Goal: Task Accomplishment & Management: Complete application form

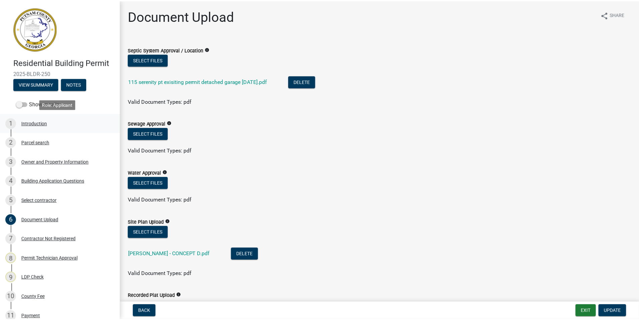
scroll to position [235, 0]
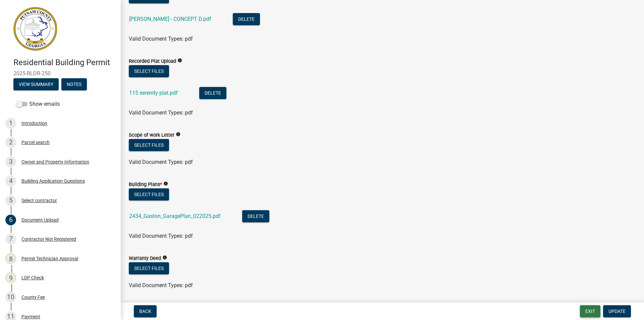
click at [590, 312] on button "Exit" at bounding box center [590, 311] width 20 height 12
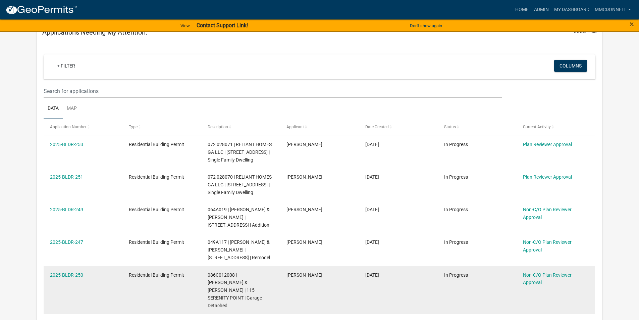
scroll to position [134, 0]
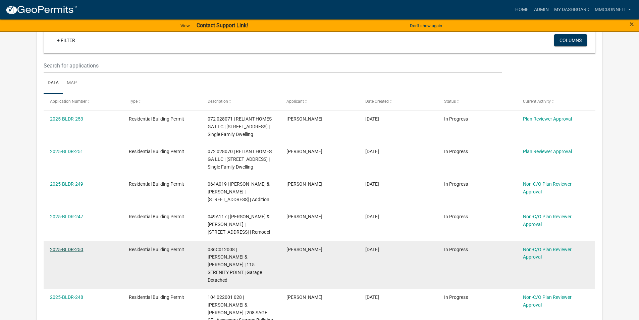
click at [64, 252] on link "2025-BLDR-250" at bounding box center [66, 249] width 33 height 5
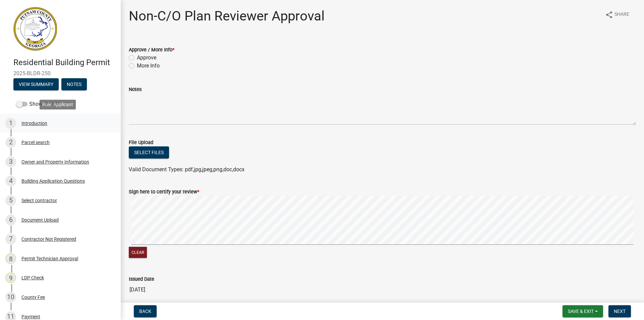
click at [32, 124] on div "Introduction" at bounding box center [34, 123] width 26 height 5
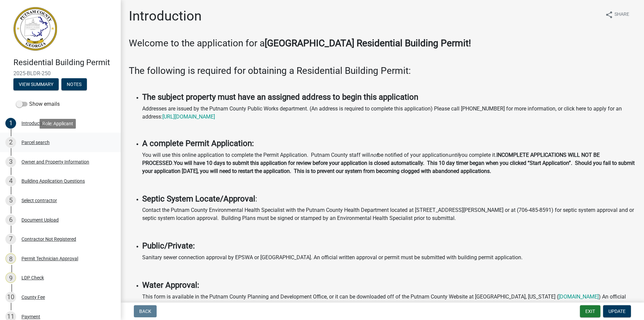
click at [32, 142] on div "Parcel search" at bounding box center [35, 142] width 28 height 5
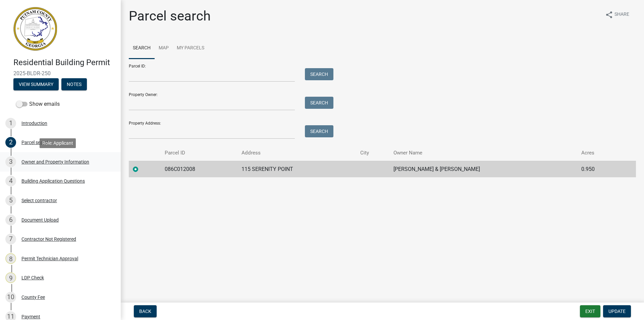
click at [37, 161] on div "Owner and Property Information" at bounding box center [55, 161] width 68 height 5
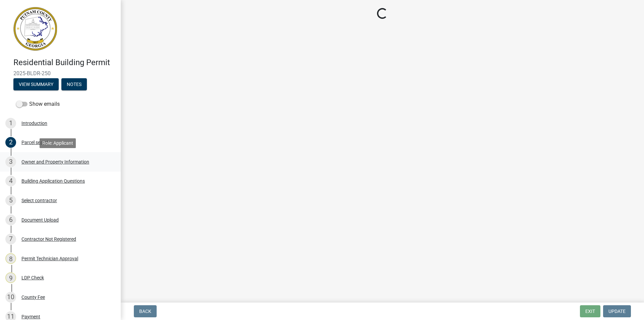
select select "34fe85c2-5f76-4343-b6bb-8ca387e0bed7"
select select "83394b22-4a11-496c-8e5c-75ade2e72faf"
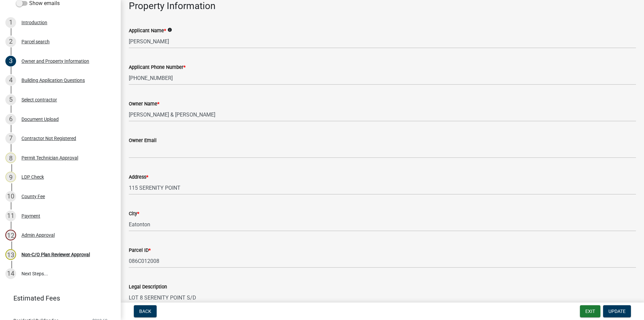
scroll to position [34, 0]
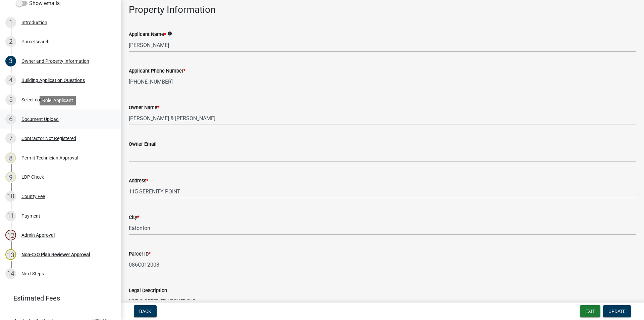
click at [37, 119] on div "Document Upload" at bounding box center [39, 119] width 37 height 5
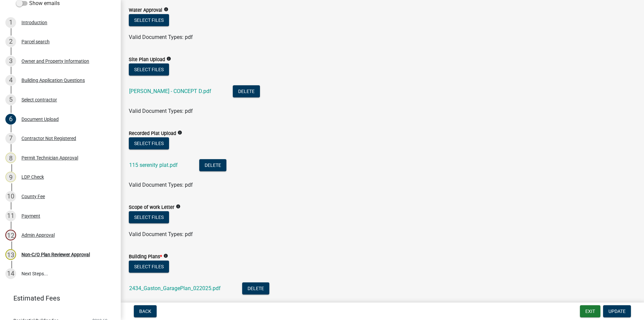
scroll to position [168, 0]
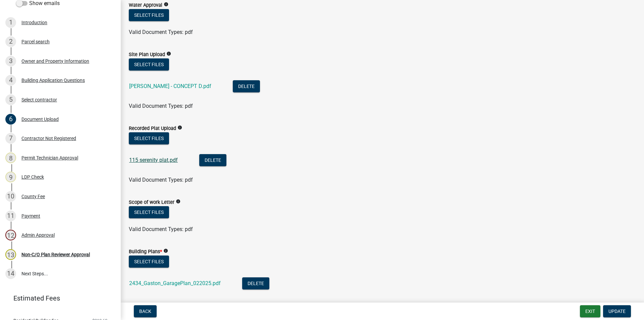
click at [156, 162] on link "115 serenity plat.pdf" at bounding box center [153, 160] width 49 height 6
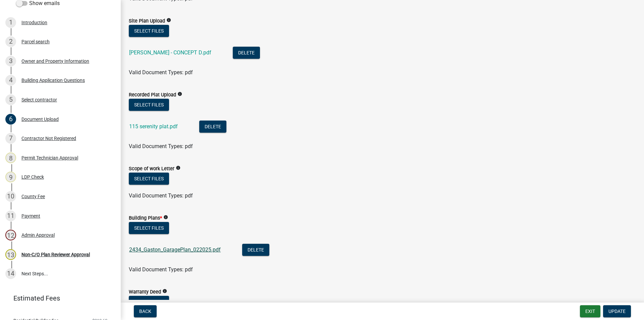
click at [174, 247] on link "2434_Gaston_GaragePlan_022025.pdf" at bounding box center [175, 249] width 92 height 6
click at [151, 32] on button "Select files" at bounding box center [149, 31] width 40 height 12
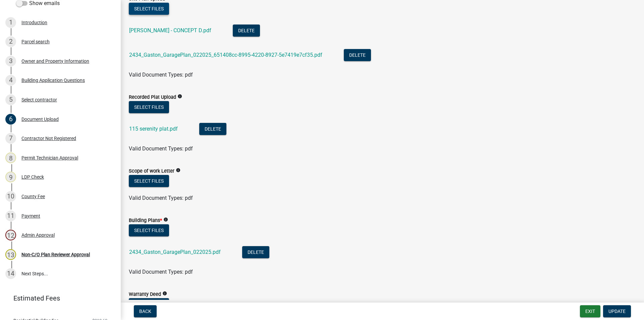
scroll to position [235, 0]
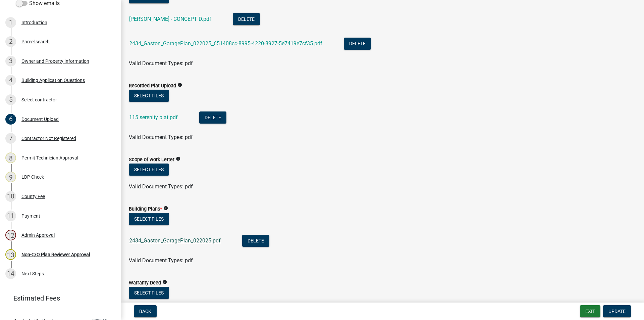
click at [196, 241] on link "2434_Gaston_GaragePlan_022025.pdf" at bounding box center [175, 240] width 92 height 6
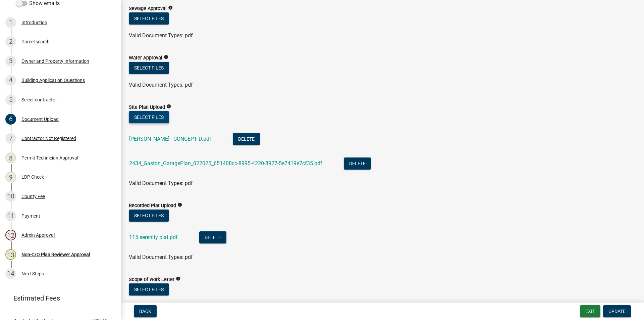
scroll to position [134, 0]
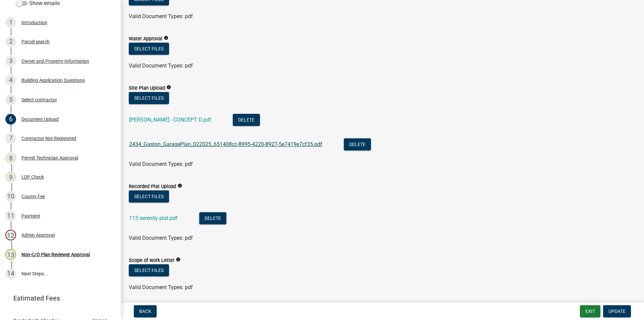
click at [180, 143] on link "2434_Gaston_GaragePlan_022025_651408cc-8995-4220-8927-5e7419e7cf35.pdf" at bounding box center [225, 144] width 193 height 6
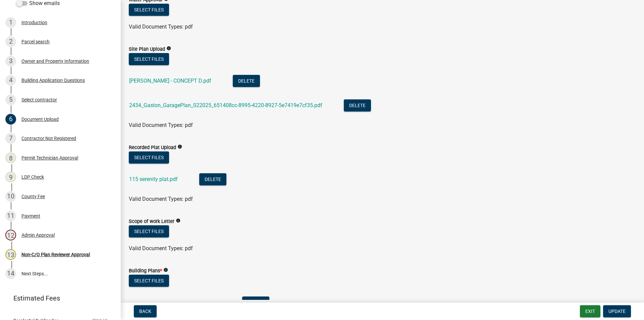
scroll to position [168, 0]
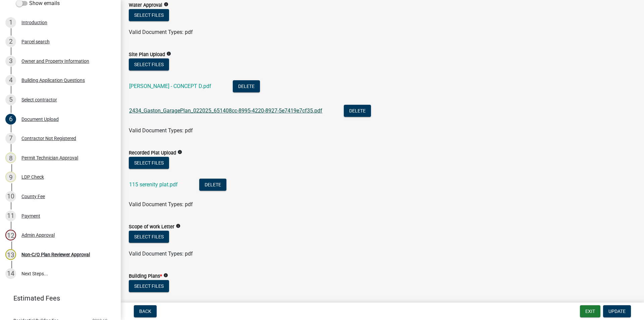
click at [233, 109] on link "2434_Gaston_GaragePlan_022025_651408cc-8995-4220-8927-5e7419e7cf35.pdf" at bounding box center [225, 110] width 193 height 6
click at [358, 110] on button "Delete" at bounding box center [357, 111] width 27 height 12
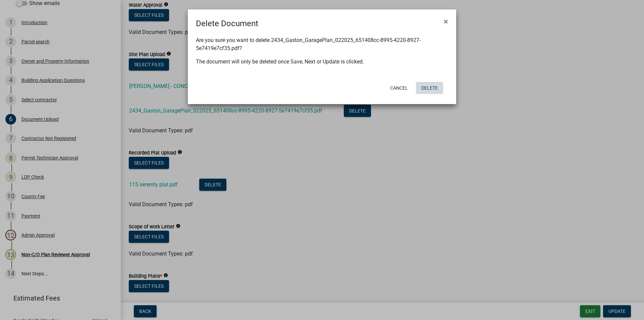
click at [427, 87] on button "Delete" at bounding box center [429, 88] width 27 height 12
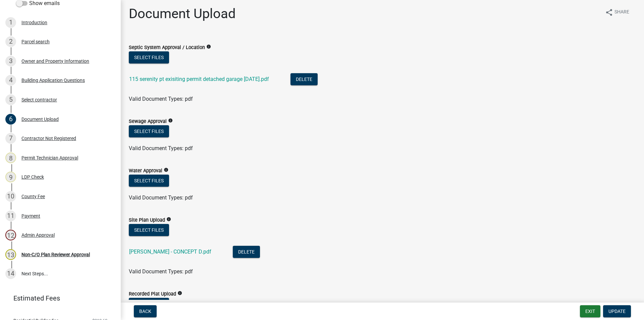
scroll to position [0, 0]
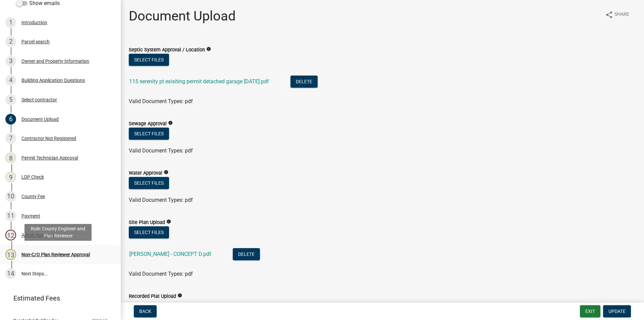
click at [47, 253] on div "Non-C/O Plan Reviewer Approval" at bounding box center [55, 254] width 68 height 5
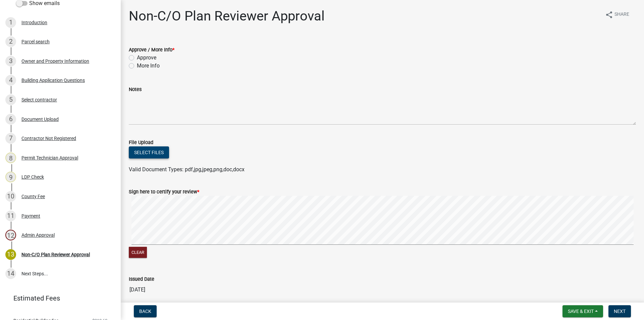
click at [156, 153] on button "Select files" at bounding box center [149, 152] width 40 height 12
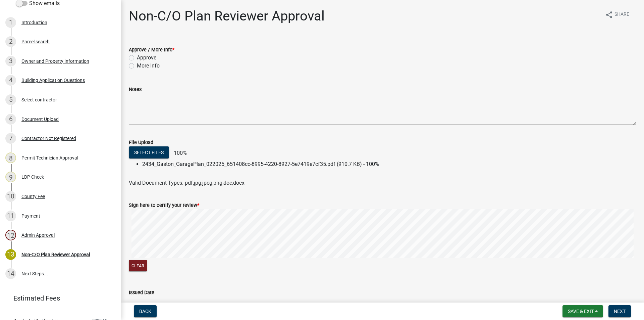
click at [239, 164] on li "2434_Gaston_GaragePlan_022025_651408cc-8995-4220-8927-5e7419e7cf35.pdf (910.7 K…" at bounding box center [389, 164] width 494 height 8
click at [287, 182] on div "Valid Document Types: pdf,jpg,jpeg,png,doc,docx" at bounding box center [382, 183] width 517 height 8
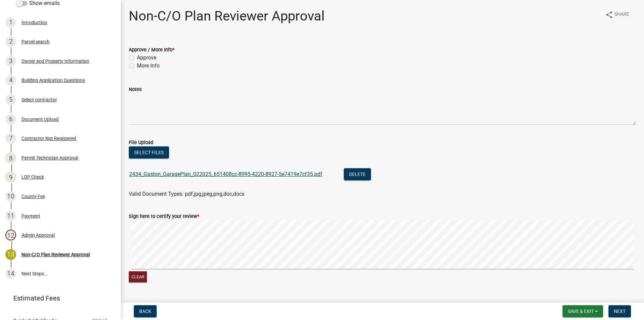
click at [255, 172] on link "2434_Gaston_GaragePlan_022025_651408cc-8995-4220-8927-5e7419e7cf35.pdf" at bounding box center [225, 174] width 193 height 6
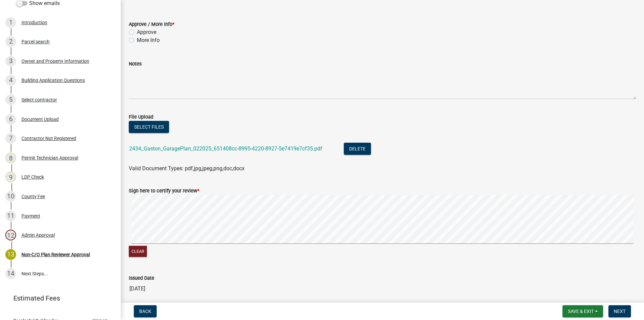
scroll to position [22, 0]
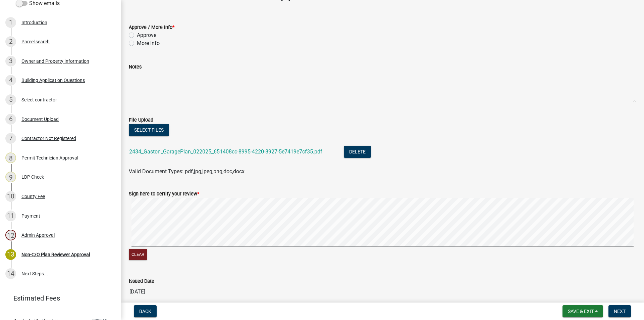
click at [137, 35] on label "Approve" at bounding box center [146, 35] width 19 height 8
click at [137, 35] on input "Approve" at bounding box center [139, 33] width 4 height 4
radio input "true"
click at [618, 311] on span "Next" at bounding box center [620, 310] width 12 height 5
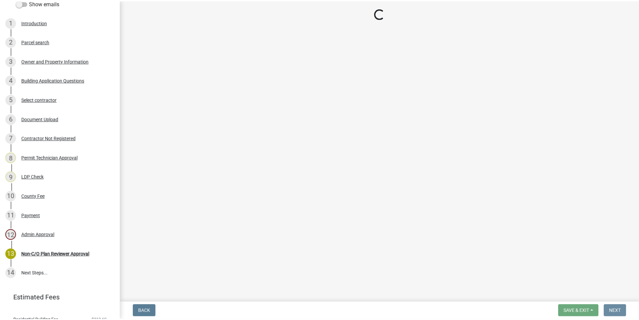
scroll to position [0, 0]
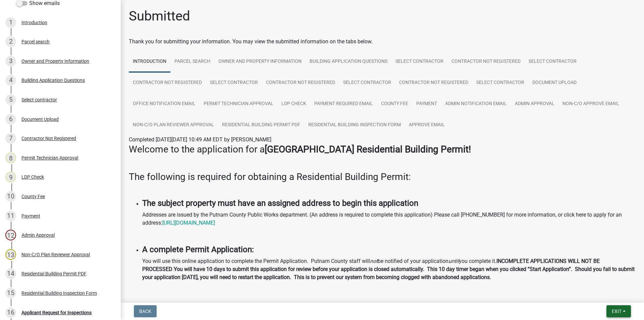
click at [616, 311] on span "Exit" at bounding box center [617, 310] width 10 height 5
click at [595, 293] on button "Save & Exit" at bounding box center [604, 294] width 54 height 16
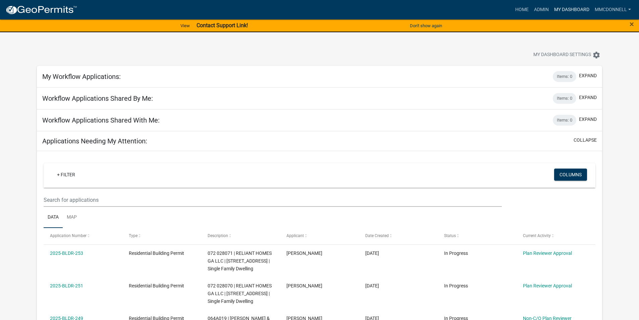
click at [573, 9] on link "My Dashboard" at bounding box center [572, 9] width 41 height 13
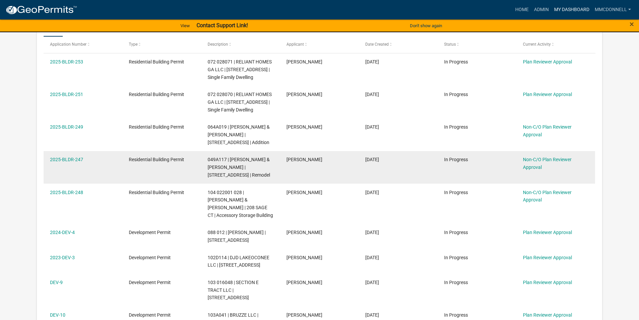
scroll to position [268, 0]
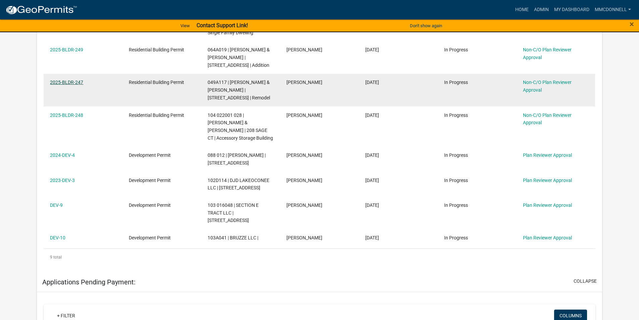
click at [70, 85] on link "2025-BLDR-247" at bounding box center [66, 82] width 33 height 5
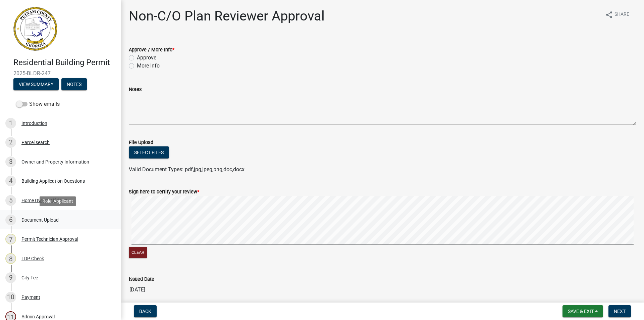
click at [27, 218] on div "Document Upload" at bounding box center [39, 219] width 37 height 5
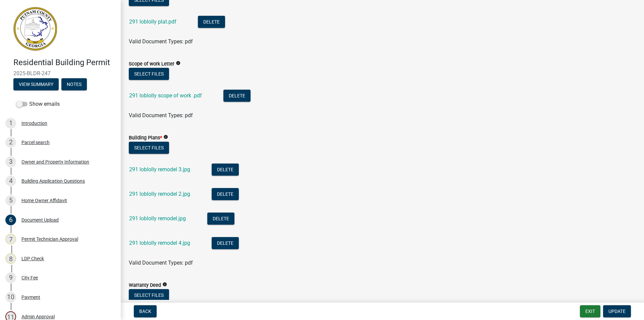
scroll to position [268, 0]
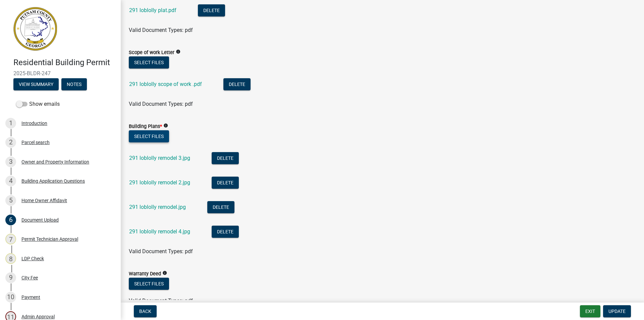
click at [149, 136] on button "Select files" at bounding box center [149, 136] width 40 height 12
click at [147, 136] on button "Select files" at bounding box center [149, 136] width 40 height 12
click at [160, 158] on link "291 loblolly remodel 3.jpg" at bounding box center [159, 158] width 61 height 6
click at [169, 182] on link "291 loblolly remodel 2.jpg" at bounding box center [159, 182] width 61 height 6
click at [152, 207] on link "291 loblolly remodel.jpg" at bounding box center [157, 207] width 57 height 6
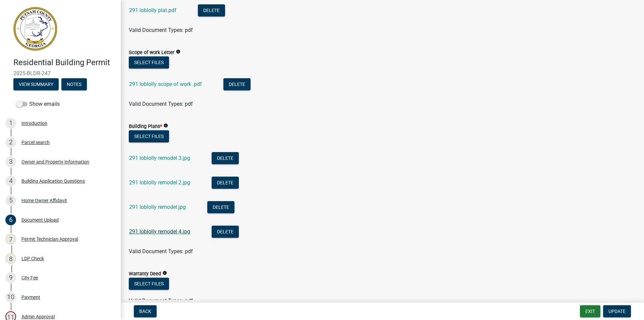
click at [150, 232] on link "291 loblolly remodel 4.jpg" at bounding box center [159, 231] width 61 height 6
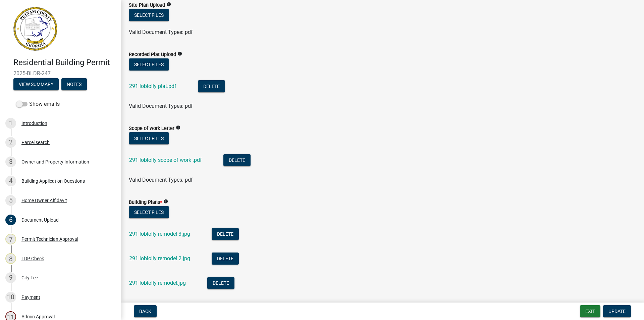
scroll to position [189, 0]
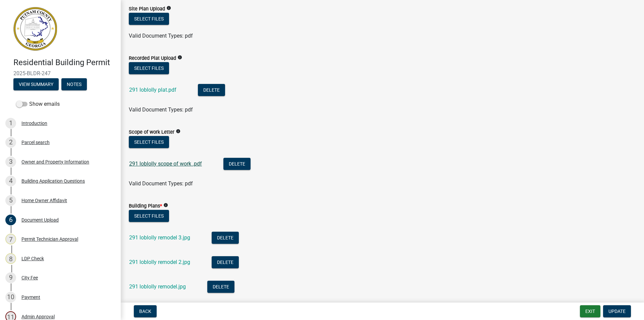
click at [150, 164] on link "291 loblolly scope of work .pdf" at bounding box center [165, 163] width 73 height 6
click at [153, 240] on link "291 loblolly remodel 3.jpg" at bounding box center [159, 237] width 61 height 6
click at [162, 261] on link "291 loblolly remodel 2.jpg" at bounding box center [159, 262] width 61 height 6
click at [169, 287] on link "291 loblolly remodel.jpg" at bounding box center [157, 286] width 57 height 6
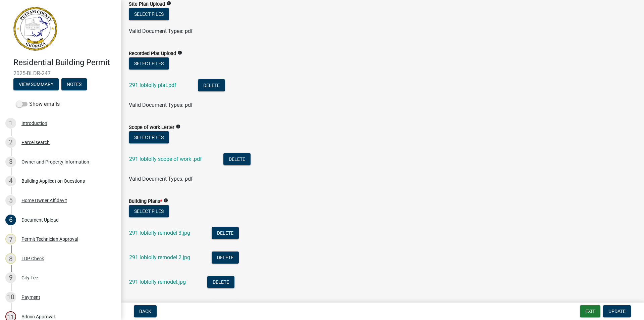
scroll to position [201, 0]
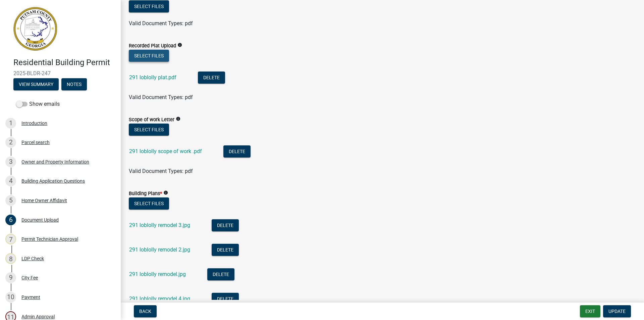
click at [158, 55] on button "Select files" at bounding box center [149, 56] width 40 height 12
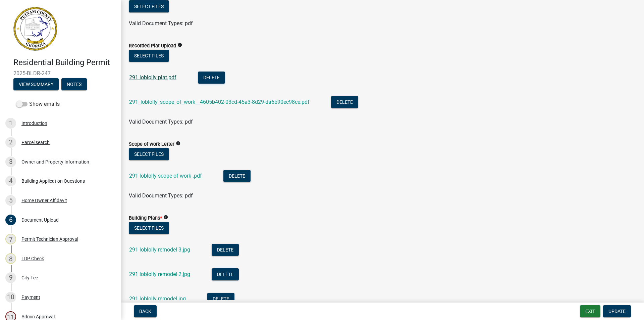
click at [156, 79] on link "291 loblolly plat.pdf" at bounding box center [152, 77] width 47 height 6
click at [243, 99] on link "291_loblolly_scope_of_work__4605b402-03cd-45a3-8d29-da6b90ec98ce.pdf" at bounding box center [219, 102] width 181 height 6
click at [347, 101] on button "Delete" at bounding box center [344, 102] width 27 height 12
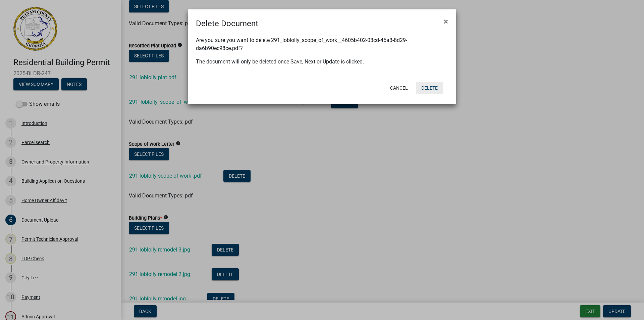
click at [428, 89] on button "Delete" at bounding box center [429, 88] width 27 height 12
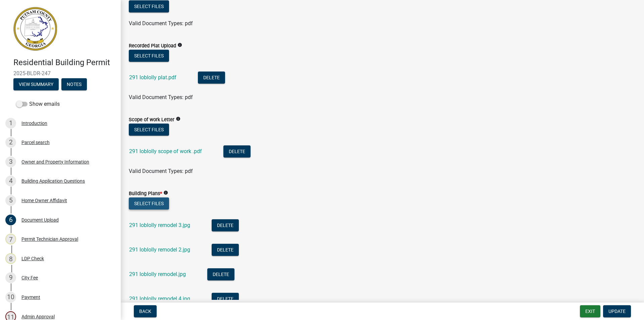
click at [153, 201] on button "Select files" at bounding box center [149, 203] width 40 height 12
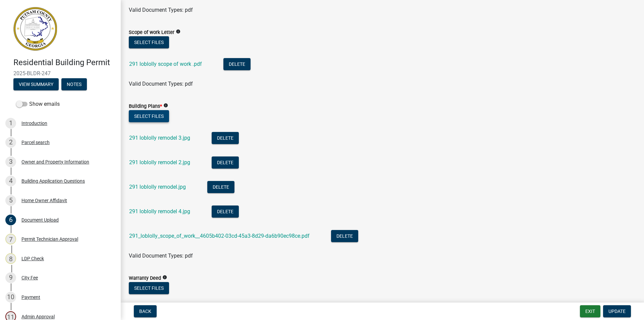
scroll to position [302, 0]
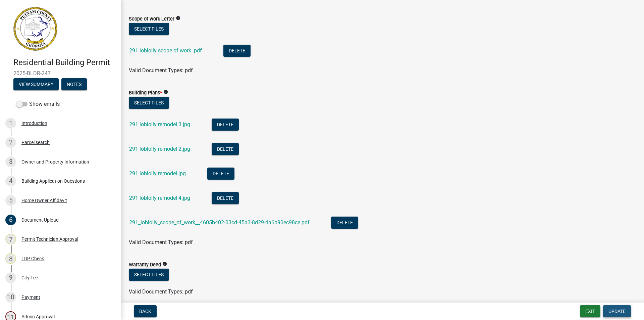
click at [612, 309] on span "Update" at bounding box center [617, 310] width 17 height 5
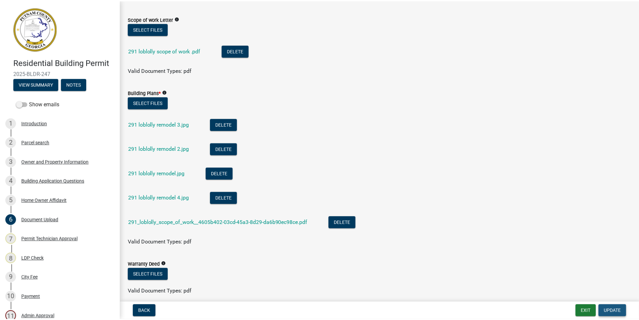
scroll to position [0, 0]
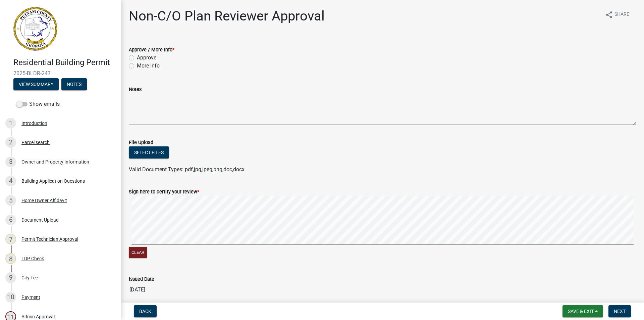
click at [137, 56] on label "Approve" at bounding box center [146, 58] width 19 height 8
click at [137, 56] on input "Approve" at bounding box center [139, 56] width 4 height 4
radio input "true"
click at [137, 56] on label "Approve" at bounding box center [146, 58] width 19 height 8
click at [137, 56] on input "Approve" at bounding box center [139, 56] width 4 height 4
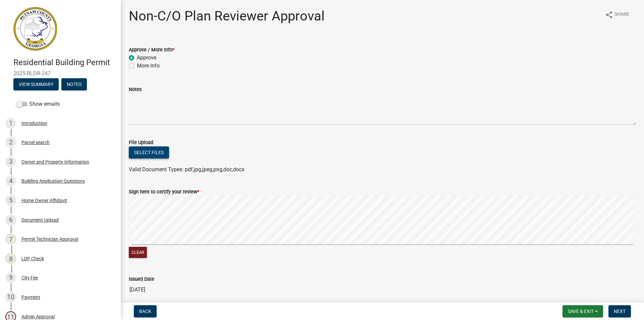
click at [152, 153] on button "Select files" at bounding box center [149, 152] width 40 height 12
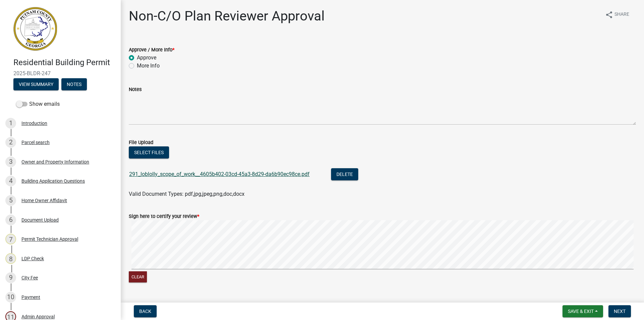
click at [256, 172] on link "291_loblolly_scope_of_work__4605b402-03cd-45a3-8d29-da6b90ec98ce.pdf" at bounding box center [219, 174] width 181 height 6
click at [581, 310] on span "Save & Exit" at bounding box center [581, 310] width 26 height 5
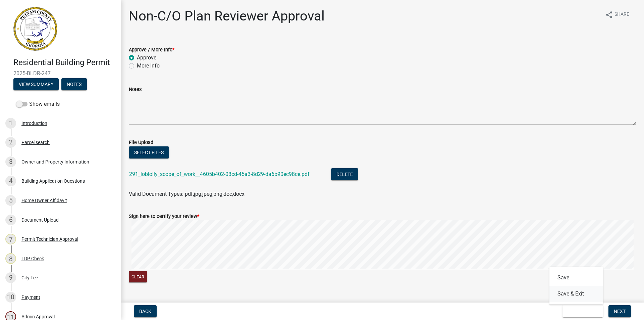
click at [570, 292] on button "Save & Exit" at bounding box center [577, 294] width 54 height 16
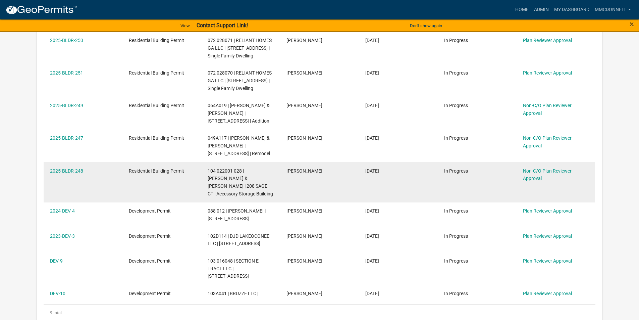
scroll to position [235, 0]
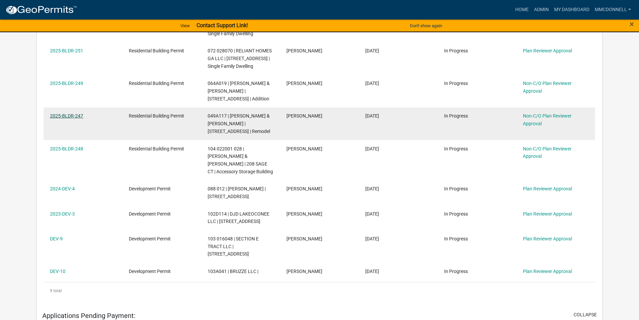
click at [74, 118] on link "2025-BLDR-247" at bounding box center [66, 115] width 33 height 5
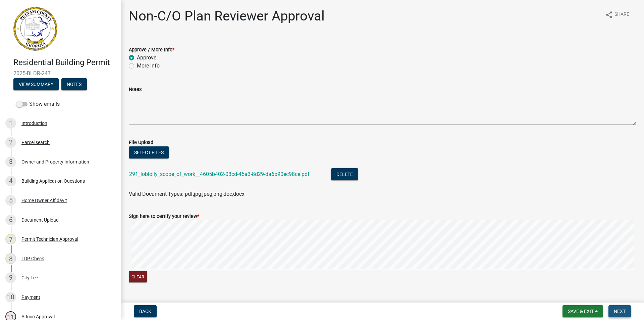
click at [620, 309] on span "Next" at bounding box center [620, 310] width 12 height 5
click at [580, 310] on span "Save & Exit" at bounding box center [581, 310] width 26 height 5
click at [562, 276] on button "Save" at bounding box center [577, 277] width 54 height 16
click at [618, 310] on span "Next" at bounding box center [620, 310] width 12 height 5
click at [617, 311] on span "Next" at bounding box center [620, 310] width 12 height 5
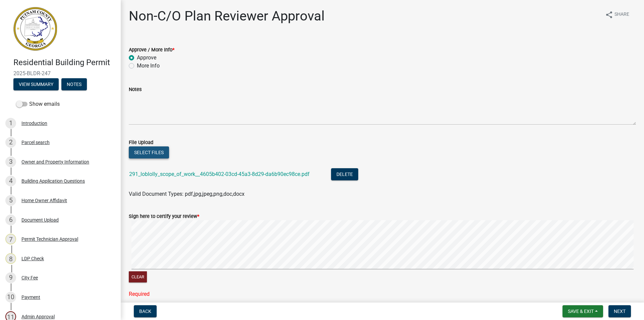
click at [157, 149] on button "Select files" at bounding box center [149, 152] width 40 height 12
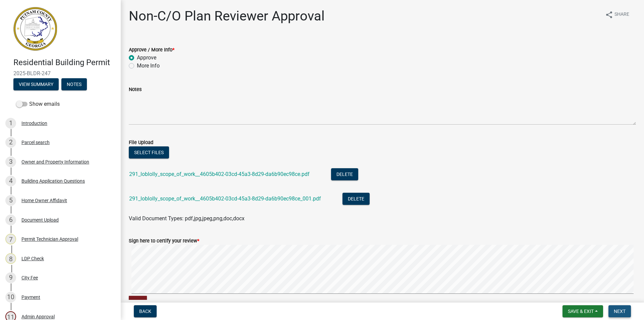
click at [620, 309] on span "Next" at bounding box center [620, 310] width 12 height 5
click at [140, 310] on span "Back" at bounding box center [145, 310] width 12 height 5
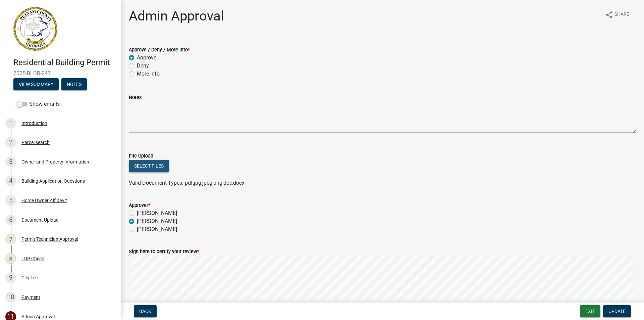
click at [159, 164] on button "Select files" at bounding box center [149, 166] width 40 height 12
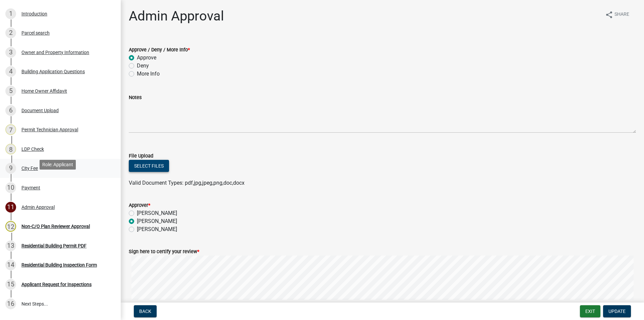
scroll to position [134, 0]
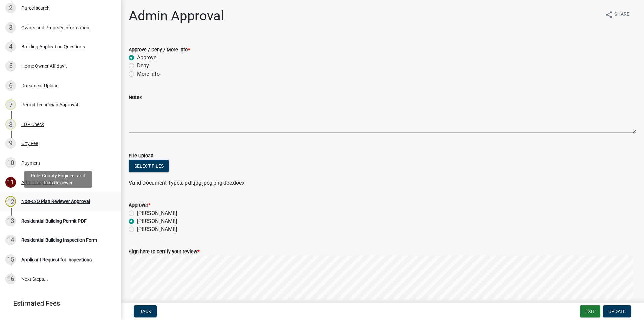
click at [35, 200] on div "Non-C/O Plan Reviewer Approval" at bounding box center [55, 201] width 68 height 5
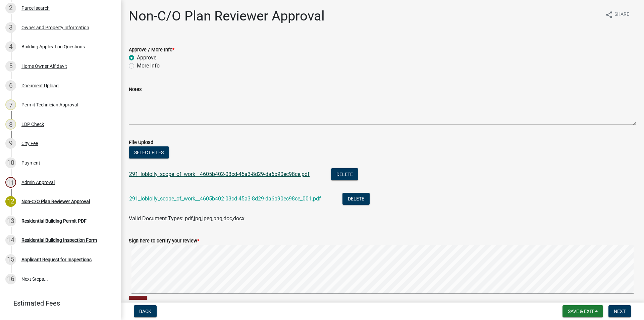
click at [243, 172] on link "291_loblolly_scope_of_work__4605b402-03cd-45a3-8d29-da6b90ec98ce.pdf" at bounding box center [219, 174] width 181 height 6
click at [619, 307] on button "Next" at bounding box center [620, 311] width 22 height 12
click at [344, 172] on button "Delete" at bounding box center [344, 174] width 27 height 12
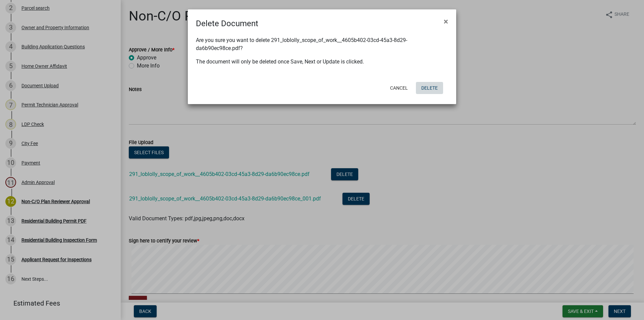
click at [429, 86] on button "Delete" at bounding box center [429, 88] width 27 height 12
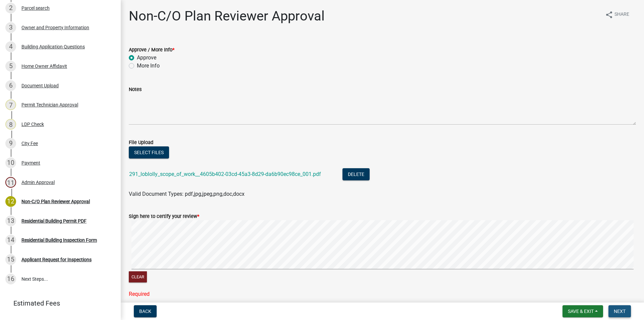
click at [614, 309] on span "Next" at bounding box center [620, 310] width 12 height 5
click at [617, 309] on span "Next" at bounding box center [620, 310] width 12 height 5
click at [576, 307] on button "Save & Exit" at bounding box center [583, 311] width 41 height 12
click at [565, 278] on button "Save" at bounding box center [577, 277] width 54 height 16
click at [616, 309] on span "Next" at bounding box center [620, 310] width 12 height 5
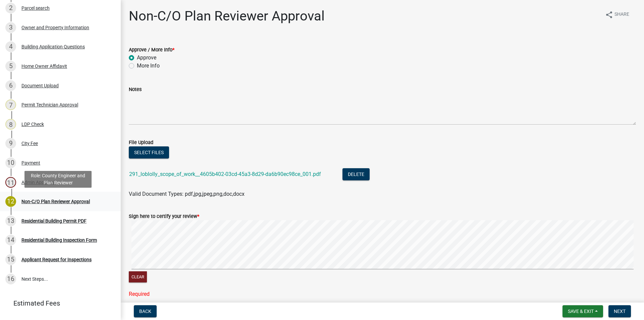
click at [42, 199] on div "Non-C/O Plan Reviewer Approval" at bounding box center [55, 201] width 68 height 5
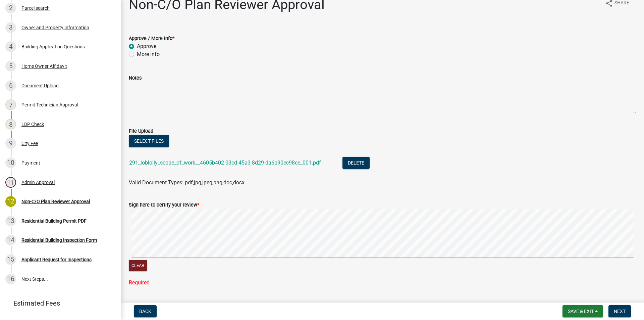
scroll to position [0, 0]
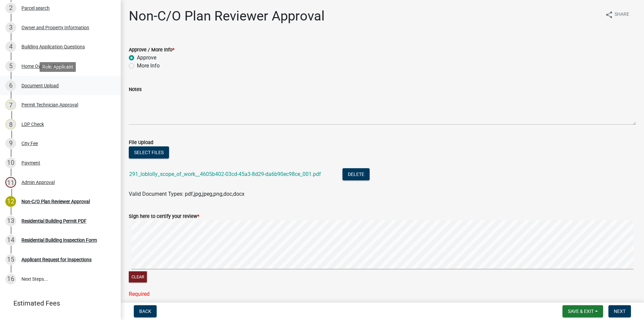
click at [41, 84] on div "Document Upload" at bounding box center [39, 85] width 37 height 5
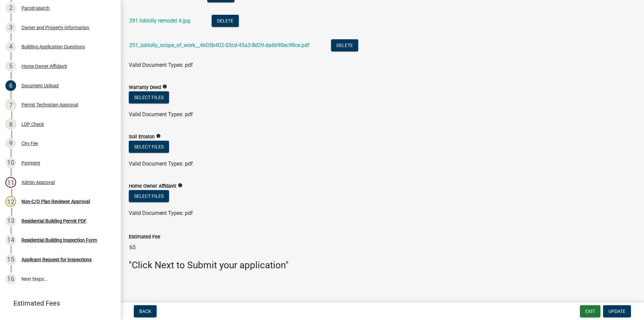
scroll to position [482, 0]
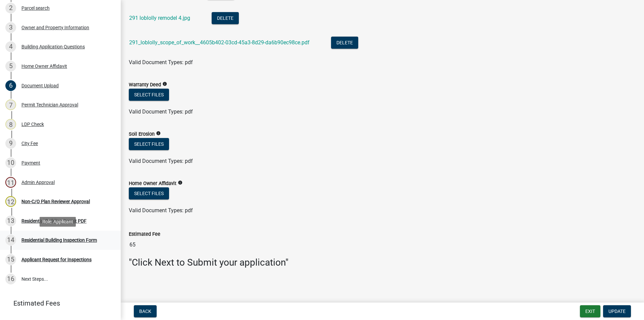
click at [36, 239] on div "Residential Building Inspection Form" at bounding box center [58, 240] width 75 height 5
click at [45, 199] on div "Non-C/O Plan Reviewer Approval" at bounding box center [55, 201] width 68 height 5
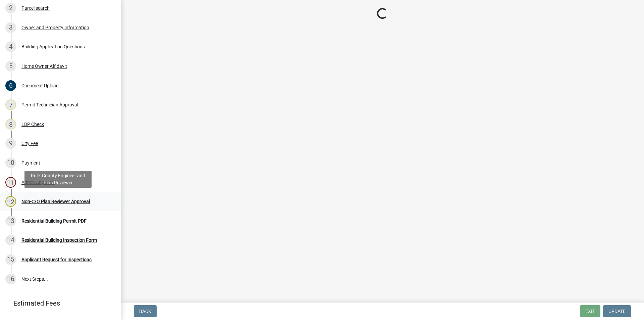
scroll to position [0, 0]
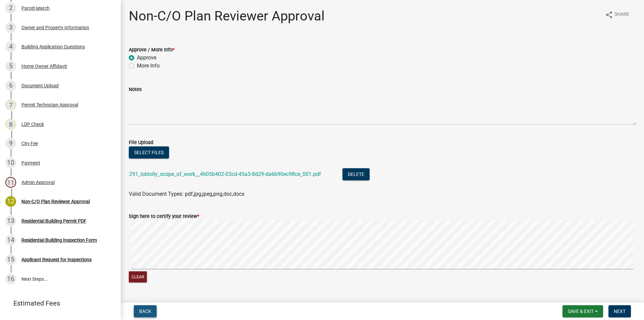
click at [142, 312] on span "Back" at bounding box center [145, 310] width 12 height 5
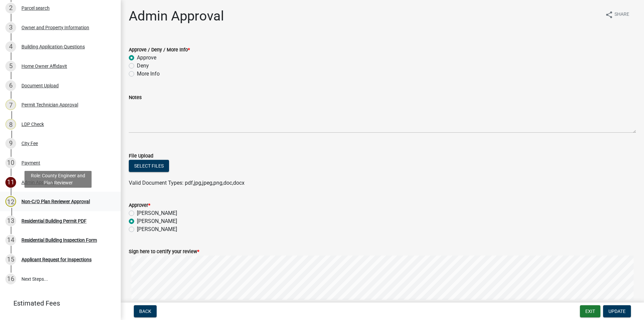
click at [43, 203] on div "Non-C/O Plan Reviewer Approval" at bounding box center [55, 201] width 68 height 5
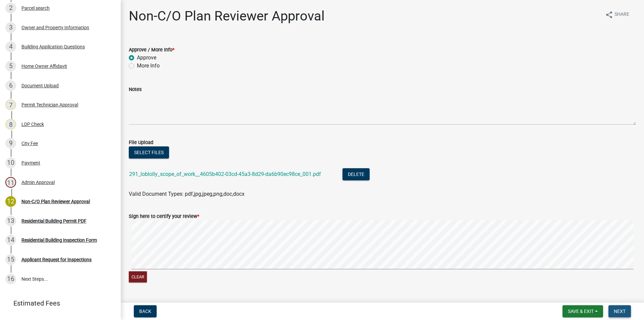
click at [616, 308] on span "Next" at bounding box center [620, 310] width 12 height 5
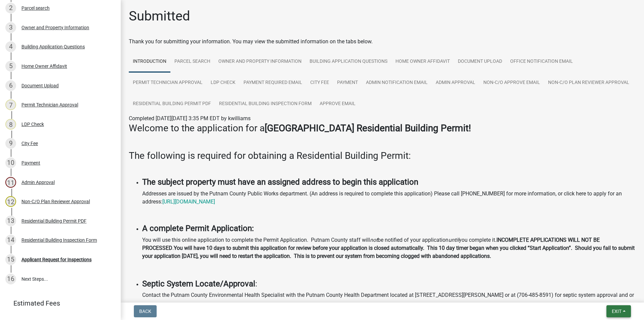
click at [615, 309] on span "Exit" at bounding box center [617, 310] width 10 height 5
click at [595, 292] on button "Save & Exit" at bounding box center [604, 294] width 54 height 16
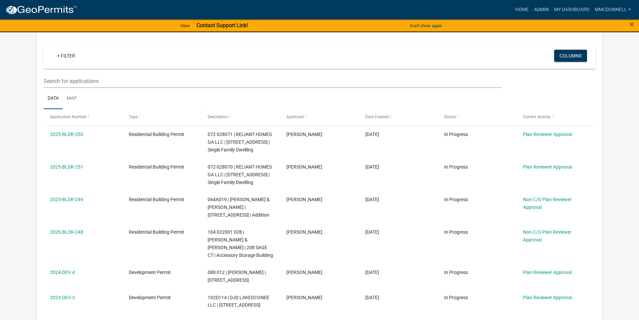
scroll to position [134, 0]
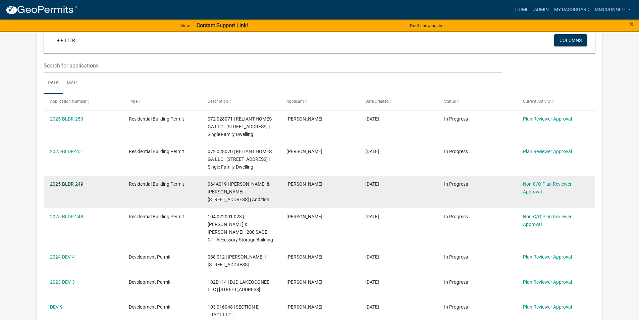
click at [78, 187] on link "2025-BLDR-249" at bounding box center [66, 183] width 33 height 5
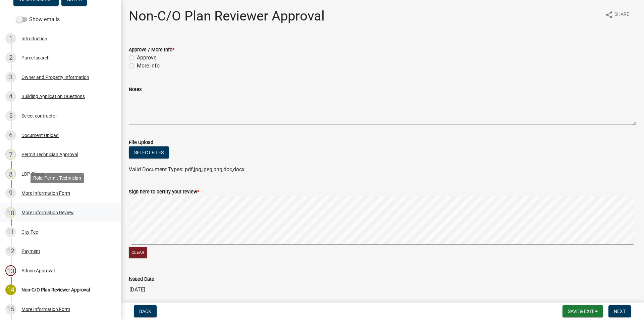
scroll to position [101, 0]
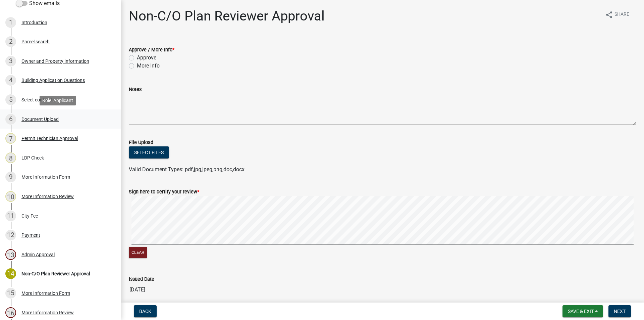
click at [35, 118] on div "Document Upload" at bounding box center [39, 119] width 37 height 5
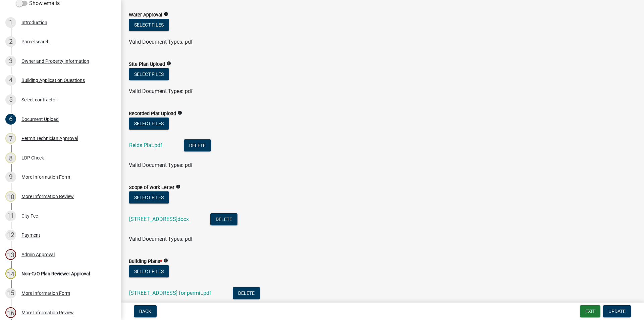
scroll to position [235, 0]
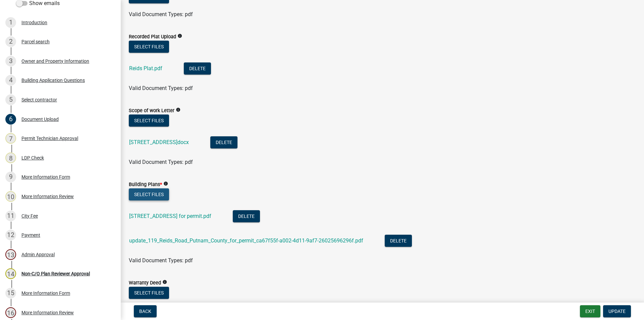
click at [148, 194] on button "Select files" at bounding box center [149, 194] width 40 height 12
click at [194, 240] on link "update_119_Reids_Road_Putnam_County_for_permit_ca67f55f-a002-4d11-9af7-26025696…" at bounding box center [246, 240] width 234 height 6
click at [158, 138] on div "[STREET_ADDRESS]docx" at bounding box center [164, 143] width 70 height 14
click at [158, 142] on link "[STREET_ADDRESS]docx" at bounding box center [159, 142] width 60 height 6
click at [173, 214] on link "[STREET_ADDRESS] for permit.pdf" at bounding box center [170, 216] width 82 height 6
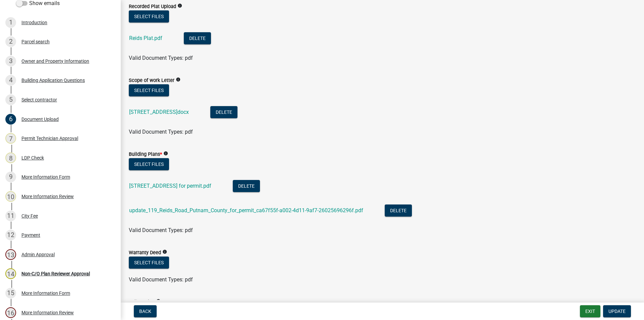
scroll to position [232, 0]
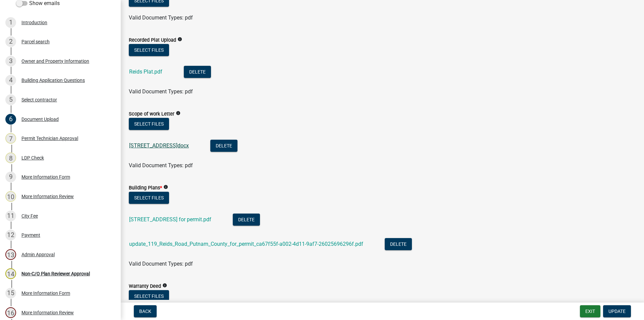
click at [182, 146] on link "[STREET_ADDRESS]docx" at bounding box center [159, 145] width 60 height 6
click at [158, 218] on link "[STREET_ADDRESS] for permit.pdf" at bounding box center [170, 219] width 82 height 6
click at [41, 59] on div "Owner and Property Information" at bounding box center [55, 61] width 68 height 5
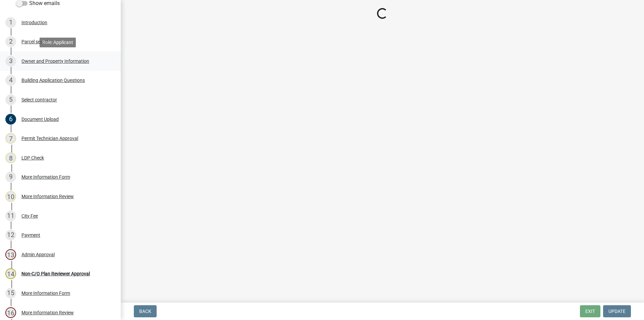
scroll to position [0, 0]
select select "ef7a1fc2-7a7a-426d-b1f0-c9b9b6ca7ff4"
select select "8e53ab76-c026-4800-bafa-f3959daf7b99"
select select "95c2f08d-bd21-40ac-acc0-bf0ad2ba7c20"
select select "6f1acead-4b1a-4680-ba5d-beeb03d30465"
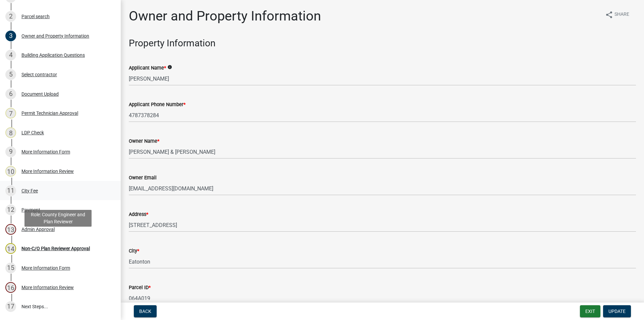
scroll to position [134, 0]
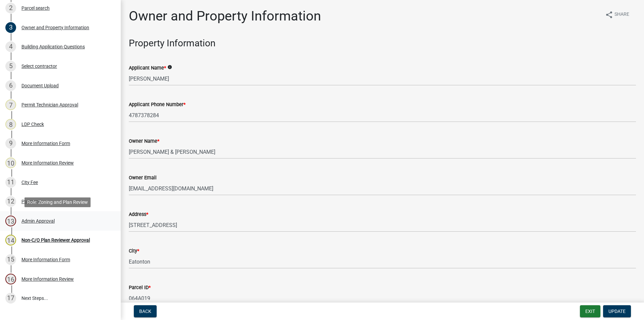
click at [30, 219] on div "Admin Approval" at bounding box center [37, 220] width 33 height 5
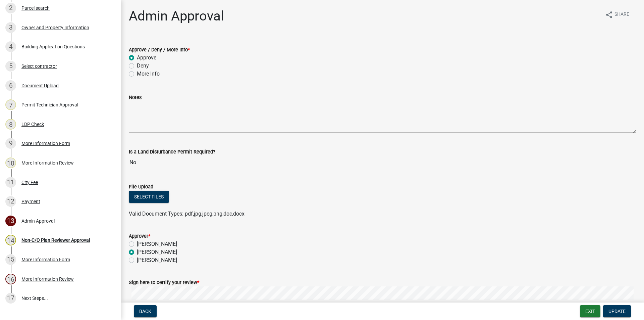
click at [137, 74] on label "More Info" at bounding box center [148, 74] width 23 height 8
click at [137, 74] on input "More Info" at bounding box center [139, 72] width 4 height 4
radio input "true"
click at [149, 194] on button "Select files" at bounding box center [149, 197] width 40 height 12
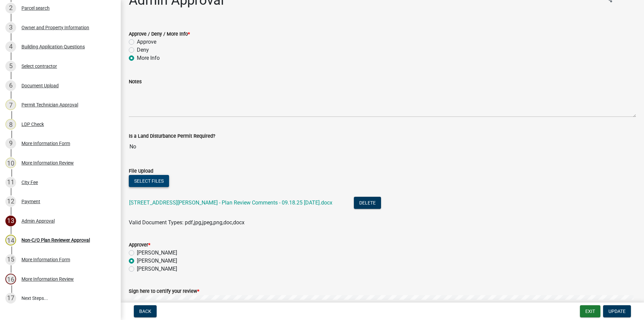
scroll to position [0, 0]
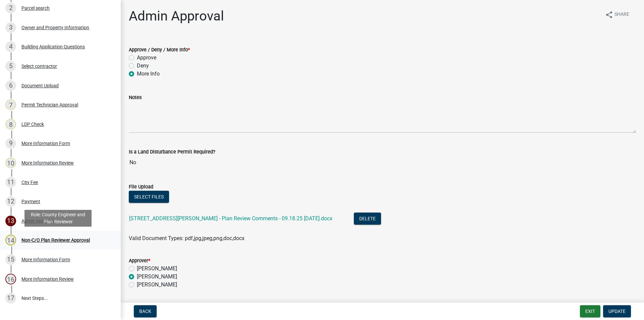
click at [51, 239] on div "Non-C/O Plan Reviewer Approval" at bounding box center [55, 240] width 68 height 5
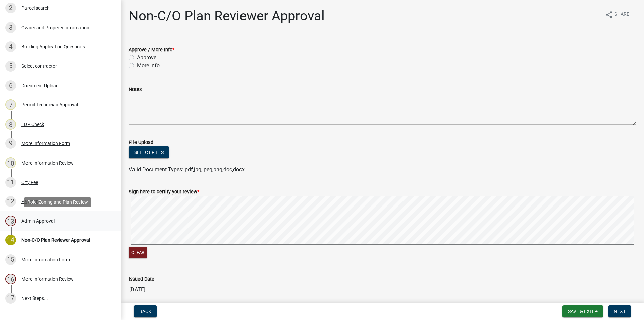
click at [32, 221] on div "Admin Approval" at bounding box center [37, 220] width 33 height 5
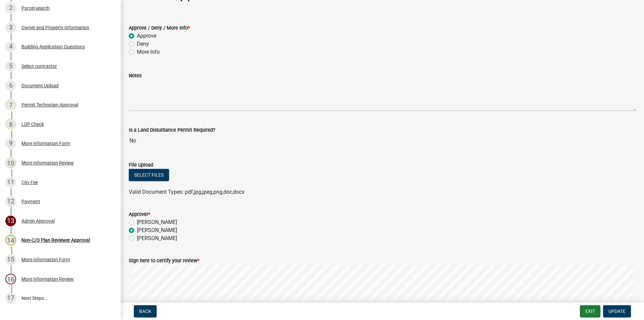
scroll to position [34, 0]
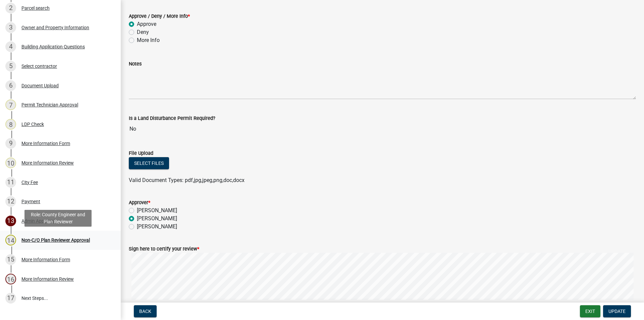
click at [48, 239] on div "Non-C/O Plan Reviewer Approval" at bounding box center [55, 240] width 68 height 5
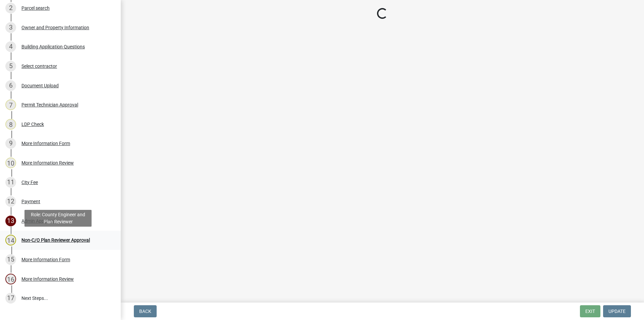
scroll to position [0, 0]
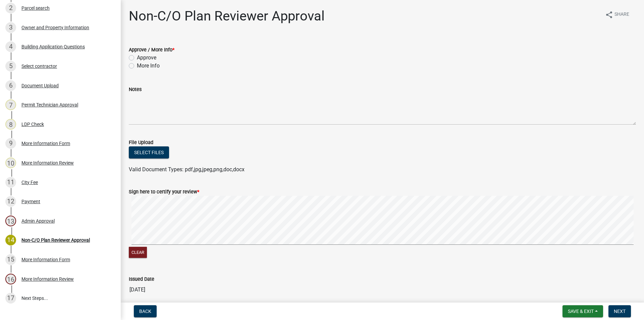
click at [137, 65] on label "More Info" at bounding box center [148, 66] width 23 height 8
click at [137, 65] on input "More Info" at bounding box center [139, 64] width 4 height 4
radio input "true"
click at [153, 152] on button "Select files" at bounding box center [149, 152] width 40 height 12
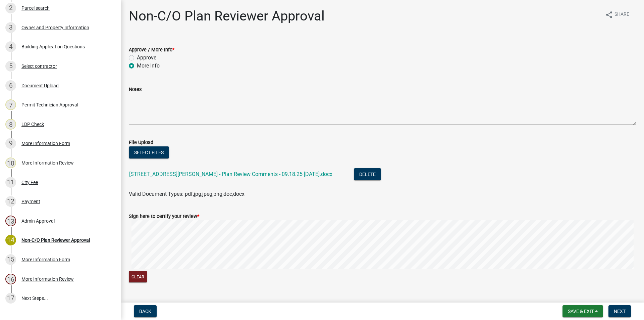
click at [251, 170] on div "[STREET_ADDRESS][PERSON_NAME] - Plan Review Comments - 09.18.25 [DATE].docx" at bounding box center [236, 175] width 214 height 14
click at [229, 173] on link "[STREET_ADDRESS][PERSON_NAME] - Plan Review Comments - 09.18.25 [DATE].docx" at bounding box center [230, 174] width 203 height 6
click at [455, 128] on wm-data-entity-input "Notes" at bounding box center [382, 103] width 507 height 54
click at [618, 309] on span "Next" at bounding box center [620, 310] width 12 height 5
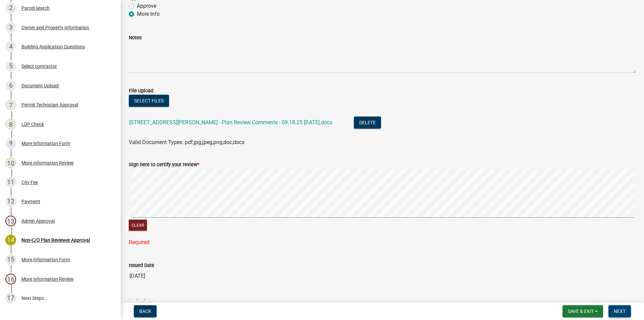
scroll to position [67, 0]
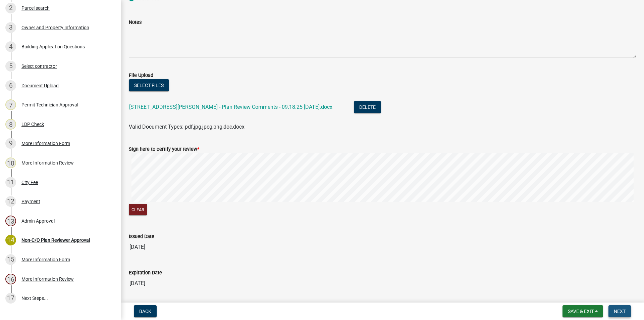
click at [619, 308] on span "Next" at bounding box center [620, 310] width 12 height 5
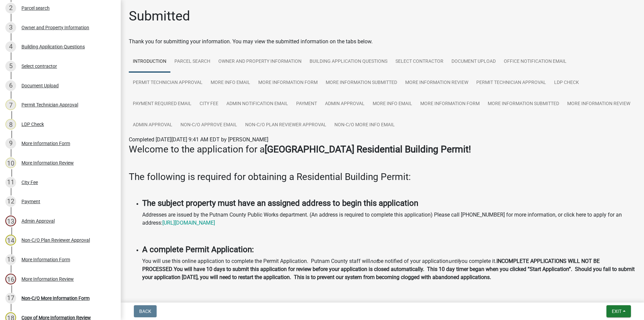
scroll to position [173, 0]
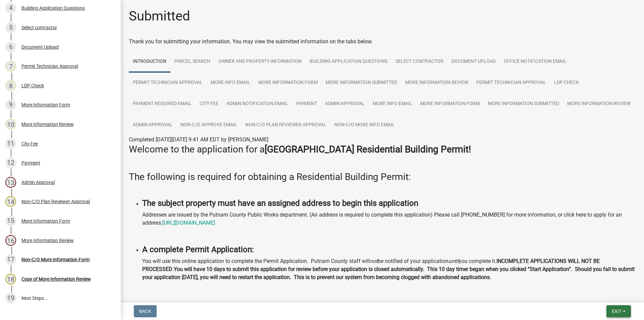
click at [617, 309] on span "Exit" at bounding box center [617, 310] width 10 height 5
click at [616, 312] on span "Exit" at bounding box center [617, 310] width 10 height 5
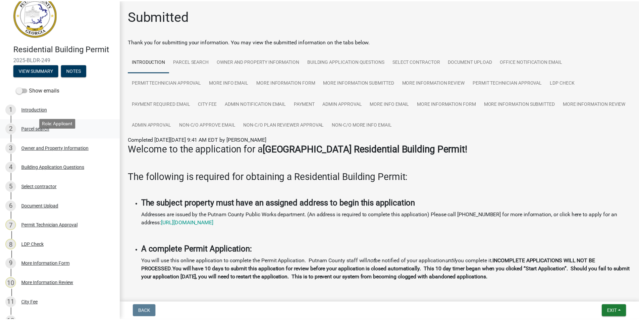
scroll to position [0, 0]
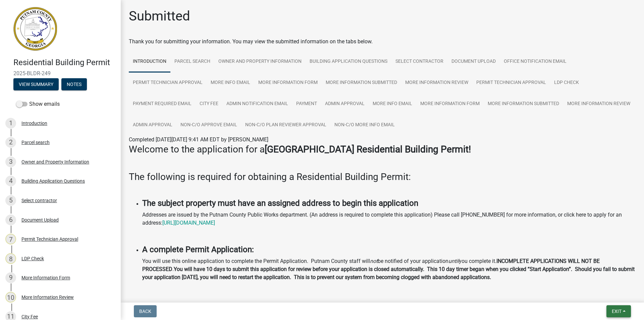
click at [613, 309] on span "Exit" at bounding box center [617, 310] width 10 height 5
click at [593, 292] on button "Save & Exit" at bounding box center [604, 294] width 54 height 16
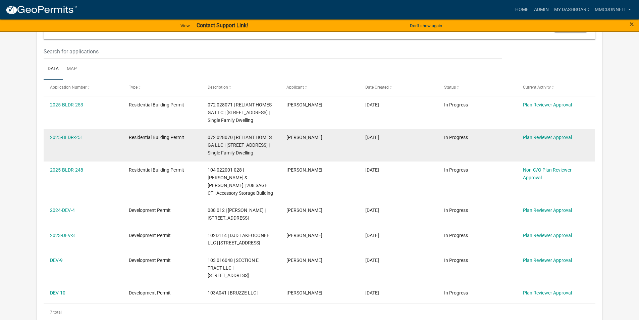
scroll to position [159, 0]
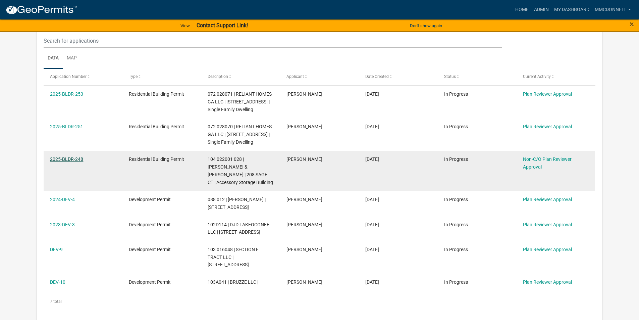
click at [75, 162] on link "2025-BLDR-248" at bounding box center [66, 158] width 33 height 5
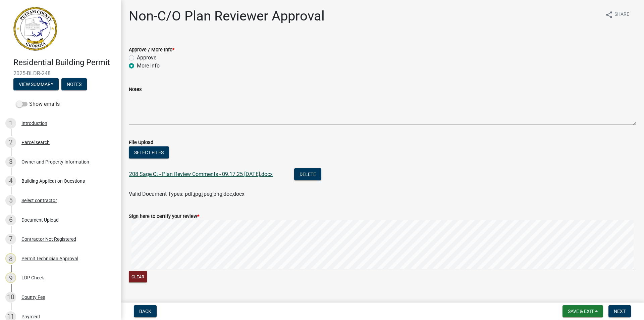
click at [195, 174] on link "208 Sage Ct - Plan Review Comments - 09.17.25 [DATE].docx" at bounding box center [201, 174] width 144 height 6
click at [589, 310] on span "Save & Exit" at bounding box center [581, 310] width 26 height 5
click at [574, 292] on button "Save & Exit" at bounding box center [577, 294] width 54 height 16
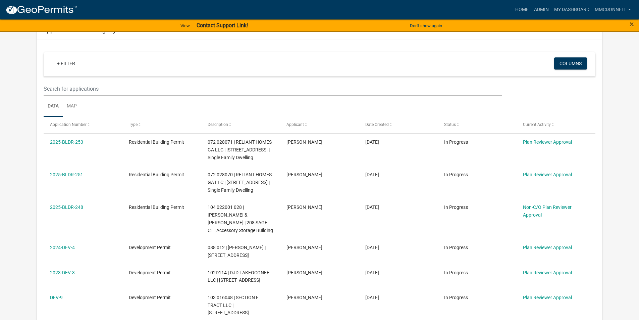
scroll to position [111, 0]
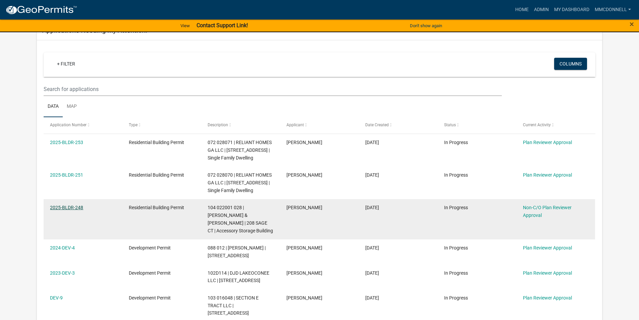
click at [73, 210] on link "2025-BLDR-248" at bounding box center [66, 207] width 33 height 5
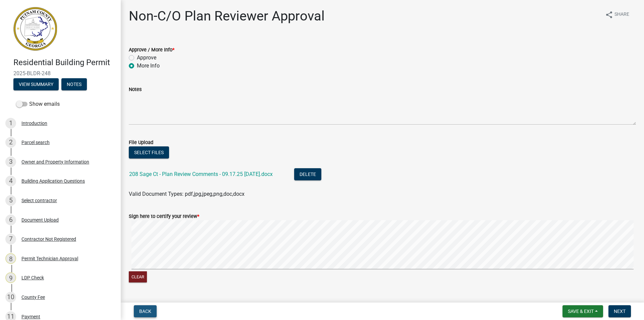
click at [143, 311] on span "Back" at bounding box center [145, 310] width 12 height 5
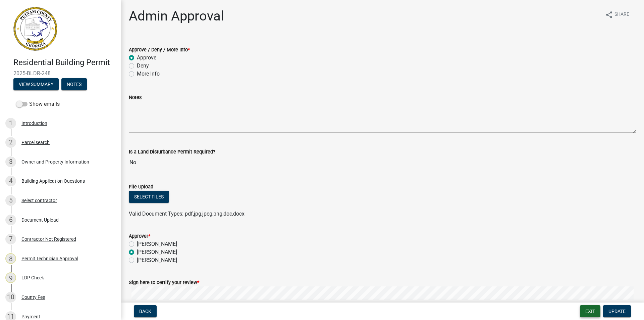
click at [594, 309] on button "Exit" at bounding box center [590, 311] width 20 height 12
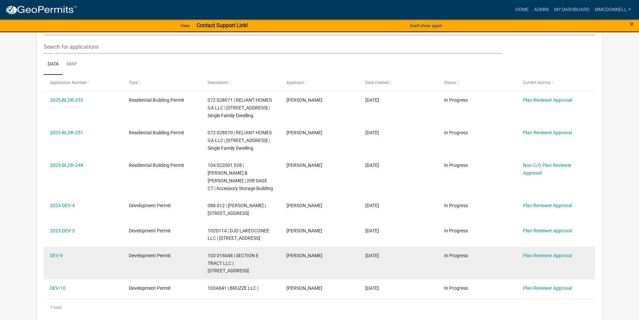
scroll to position [168, 0]
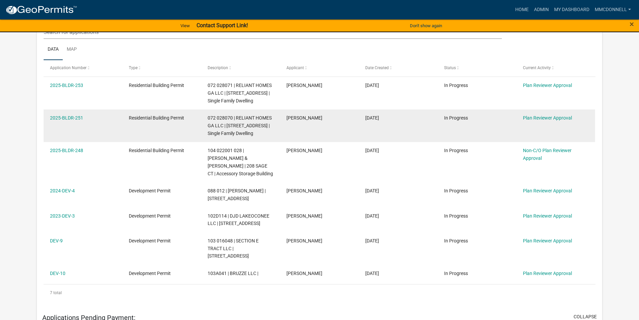
click at [70, 122] on div "2025-BLDR-251" at bounding box center [83, 118] width 66 height 8
click at [69, 120] on link "2025-BLDR-251" at bounding box center [66, 117] width 33 height 5
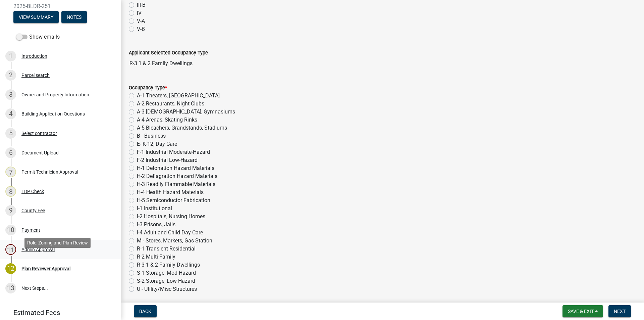
scroll to position [34, 0]
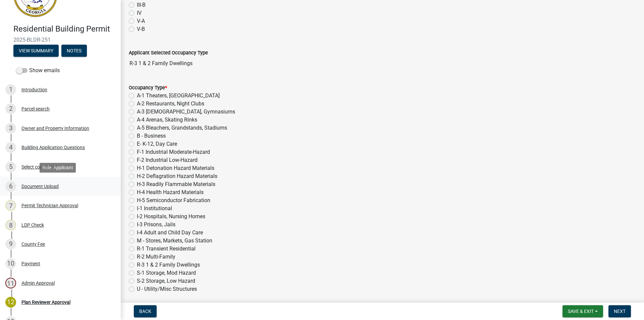
click at [12, 185] on div "6" at bounding box center [10, 186] width 11 height 11
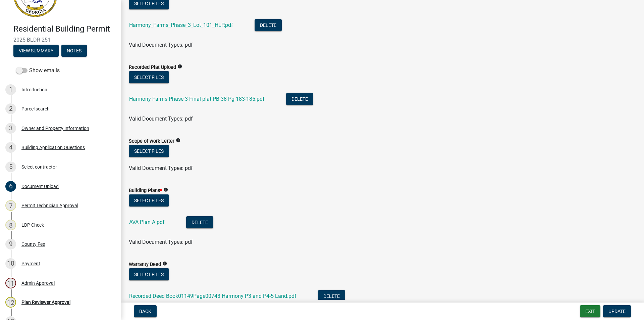
scroll to position [268, 0]
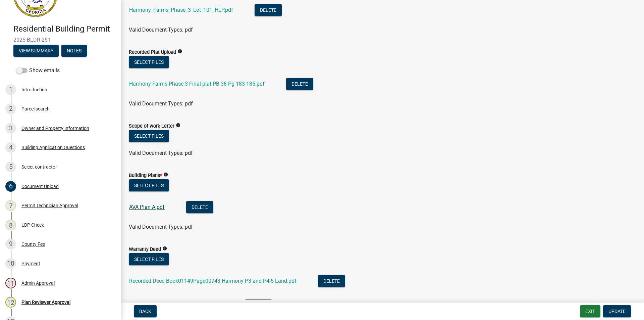
click at [141, 207] on link "AVA Plan A.pdf" at bounding box center [147, 207] width 36 height 6
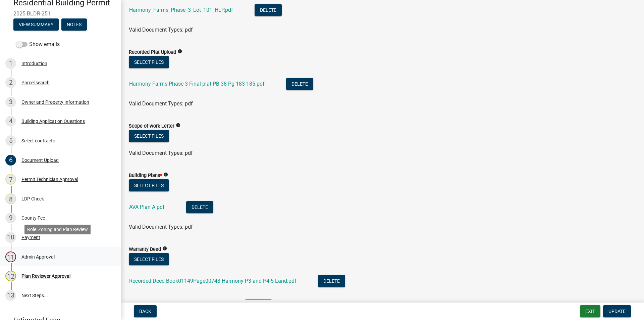
scroll to position [40, 0]
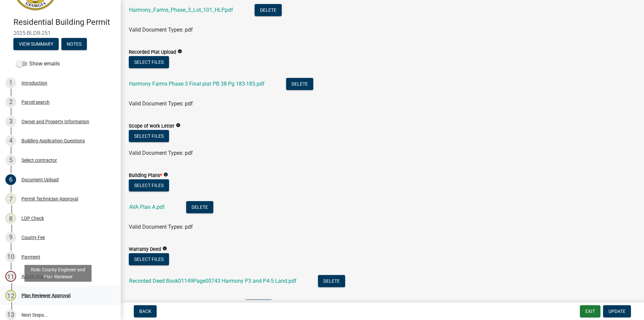
click at [26, 294] on div "Plan Reviewer Approval" at bounding box center [45, 295] width 49 height 5
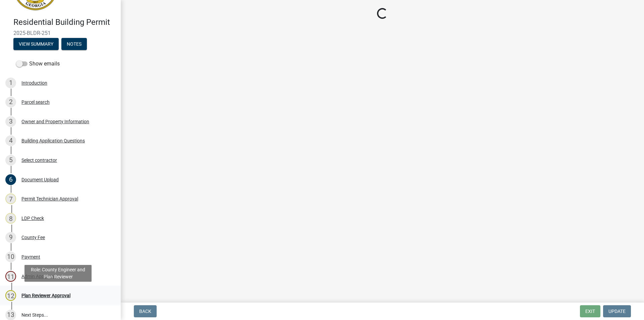
scroll to position [0, 0]
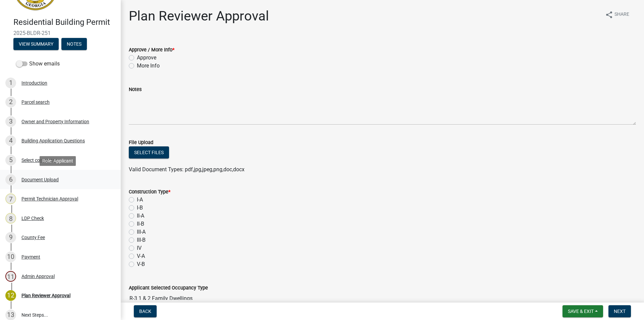
click at [38, 179] on div "Document Upload" at bounding box center [39, 179] width 37 height 5
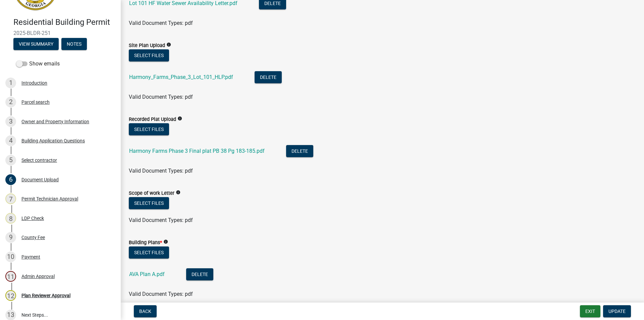
scroll to position [235, 0]
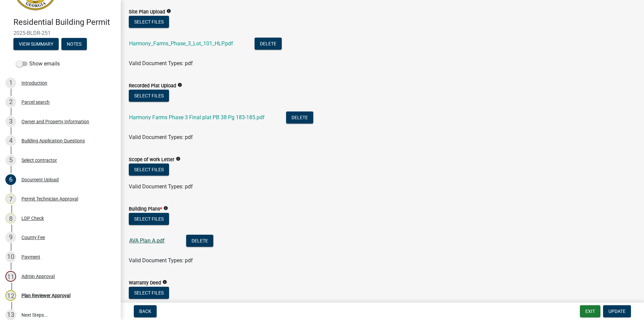
click at [146, 239] on link "AVA Plan A.pdf" at bounding box center [147, 240] width 36 height 6
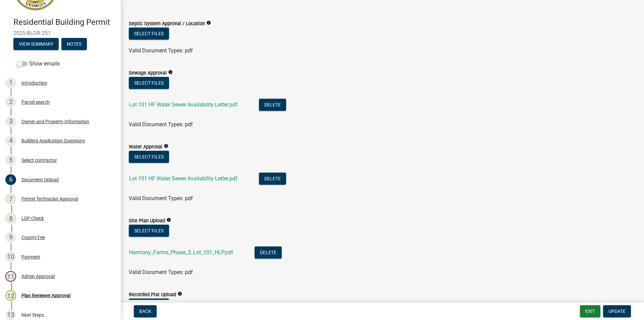
scroll to position [34, 0]
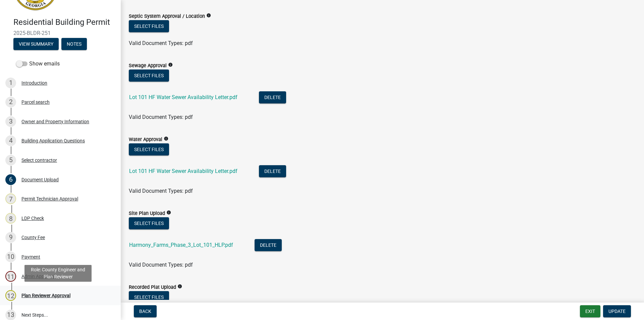
click at [29, 292] on div "12 Plan Reviewer Approval" at bounding box center [57, 295] width 105 height 11
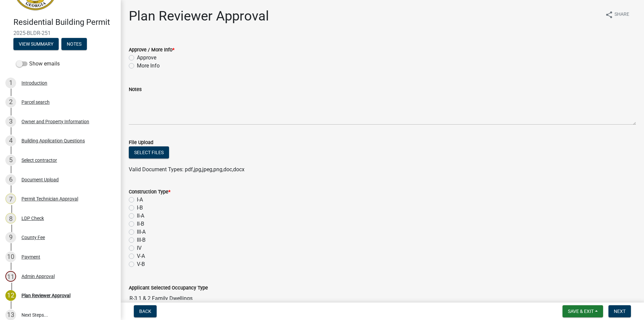
click at [137, 200] on label "I-A" at bounding box center [140, 200] width 6 height 8
click at [137, 200] on input "I-A" at bounding box center [139, 198] width 4 height 4
radio input "true"
click at [148, 150] on button "Select files" at bounding box center [149, 152] width 40 height 12
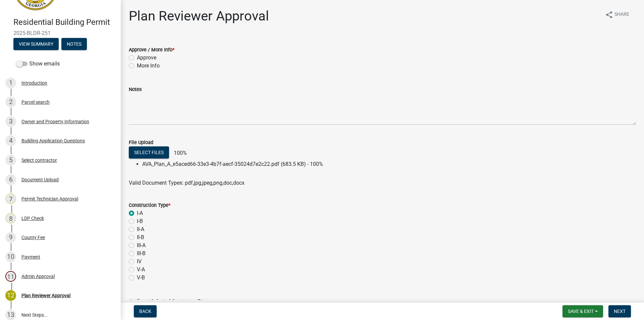
click at [212, 166] on li "AVA_Plan_A_e5aced66-33e3-4b7f-aecf-35024d7e2c22.pdf (683.5 KB) - 100%" at bounding box center [389, 164] width 494 height 8
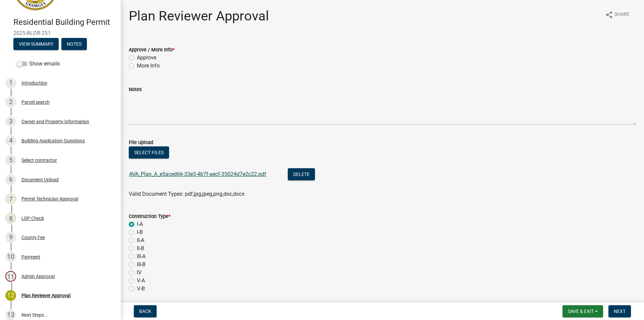
click at [187, 172] on link "AVA_Plan_A_e5aced66-33e3-4b7f-aecf-35024d7e2c22.pdf" at bounding box center [197, 174] width 137 height 6
click at [137, 56] on label "Approve" at bounding box center [146, 58] width 19 height 8
click at [137, 56] on input "Approve" at bounding box center [139, 56] width 4 height 4
radio input "true"
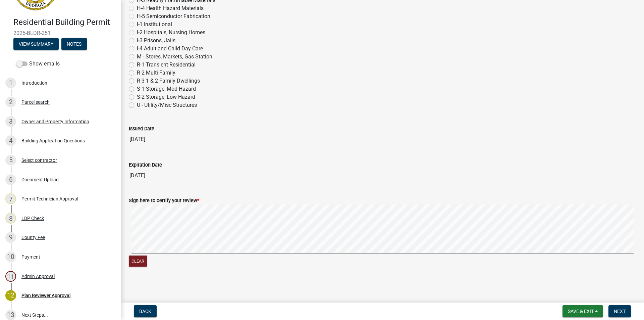
scroll to position [444, 0]
click at [619, 310] on span "Next" at bounding box center [620, 310] width 12 height 5
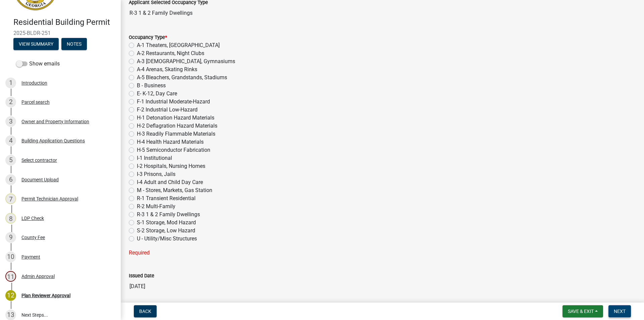
scroll to position [276, 0]
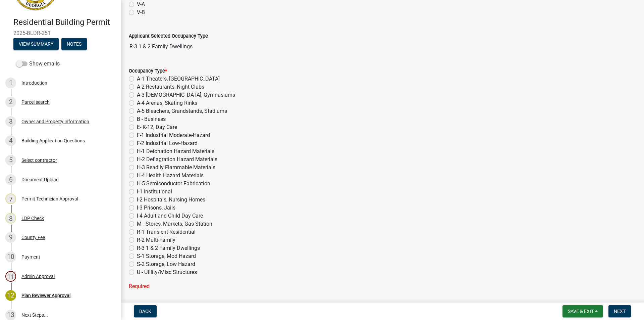
click at [137, 246] on label "R-3 1 & 2 Family Dwellings" at bounding box center [168, 248] width 63 height 8
click at [137, 246] on input "R-3 1 & 2 Family Dwellings" at bounding box center [139, 246] width 4 height 4
radio input "true"
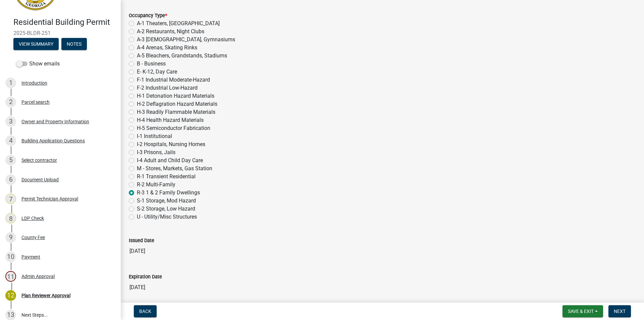
scroll to position [377, 0]
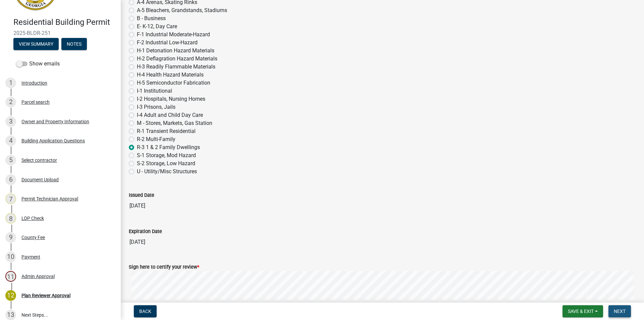
click at [617, 309] on span "Next" at bounding box center [620, 310] width 12 height 5
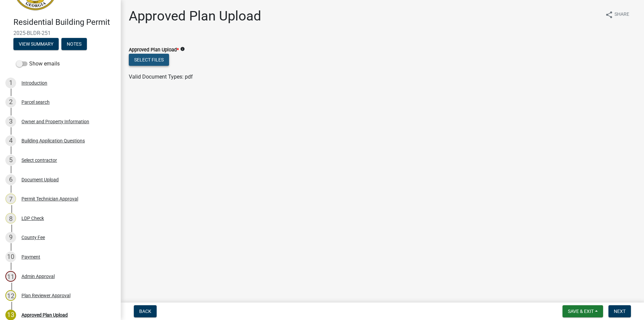
click at [158, 59] on button "Select files" at bounding box center [149, 60] width 40 height 12
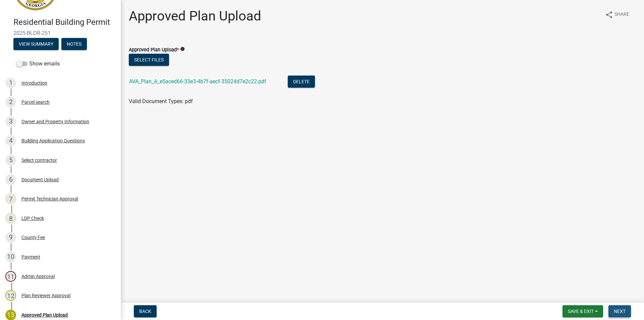
click at [619, 309] on span "Next" at bounding box center [620, 310] width 12 height 5
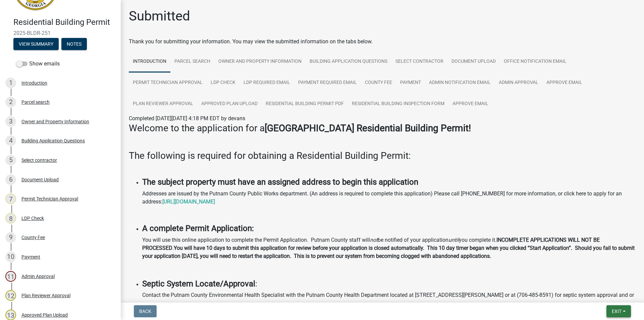
click at [612, 310] on span "Exit" at bounding box center [617, 310] width 10 height 5
click at [589, 292] on button "Save & Exit" at bounding box center [604, 294] width 54 height 16
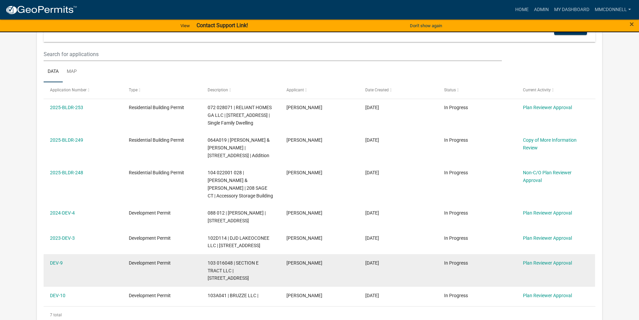
scroll to position [134, 0]
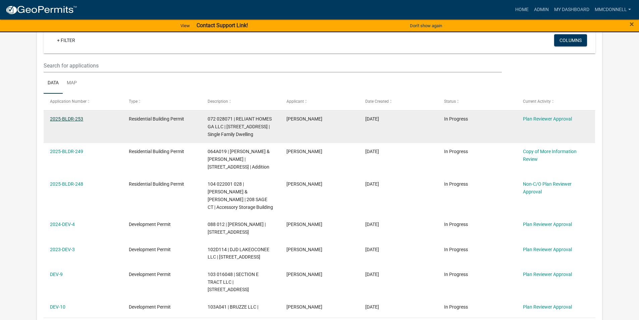
click at [78, 118] on link "2025-BLDR-253" at bounding box center [66, 118] width 33 height 5
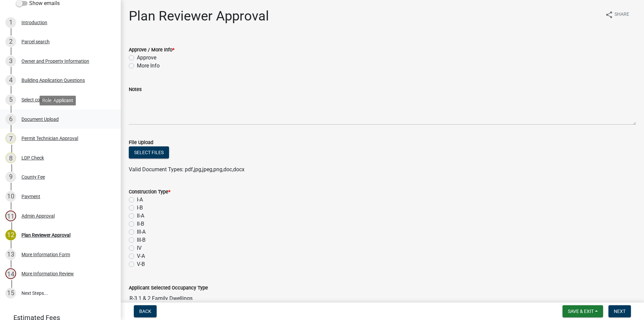
click at [26, 119] on div "Document Upload" at bounding box center [39, 119] width 37 height 5
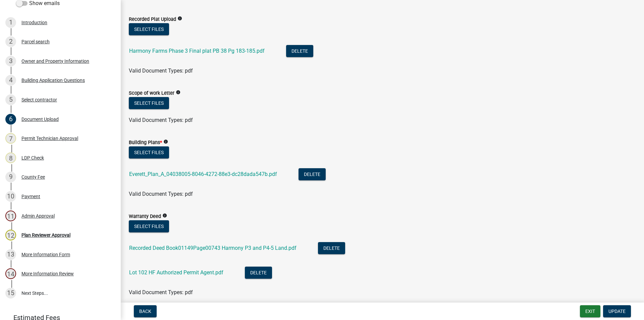
scroll to position [302, 0]
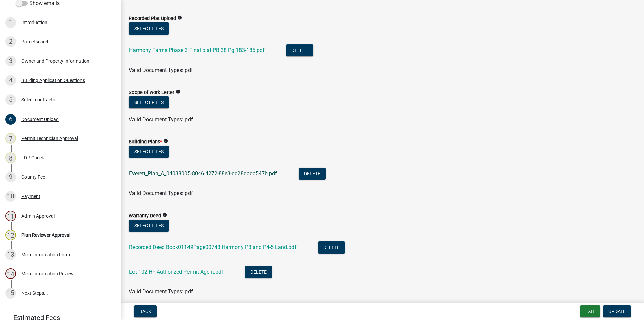
click at [175, 173] on link "Everett_Plan_A_04038005-8046-4272-88e3-dc28dada547b.pdf" at bounding box center [203, 173] width 148 height 6
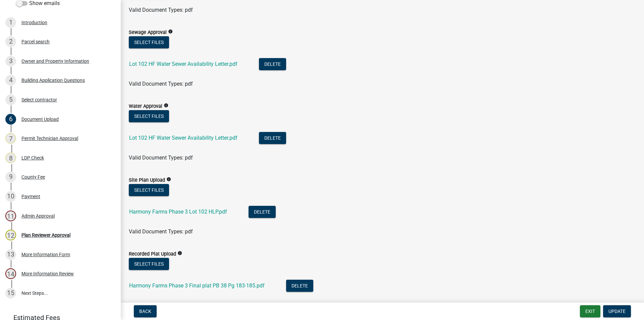
scroll to position [67, 0]
click at [33, 233] on div "Plan Reviewer Approval" at bounding box center [45, 235] width 49 height 5
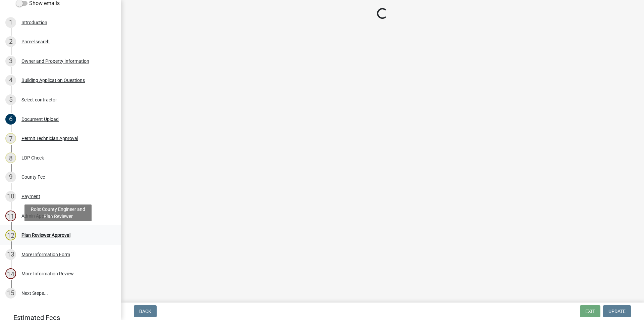
scroll to position [0, 0]
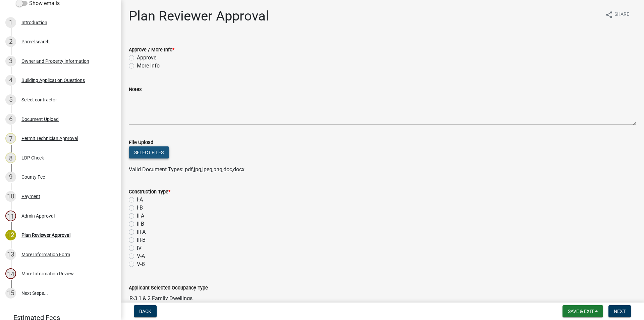
click at [148, 149] on button "Select files" at bounding box center [149, 152] width 40 height 12
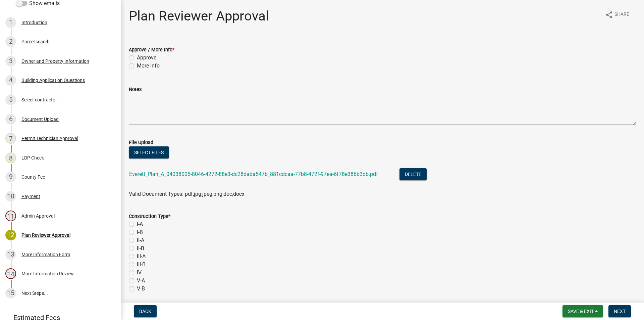
click at [137, 224] on label "I-A" at bounding box center [140, 224] width 6 height 8
click at [137, 224] on input "I-A" at bounding box center [139, 222] width 4 height 4
radio input "true"
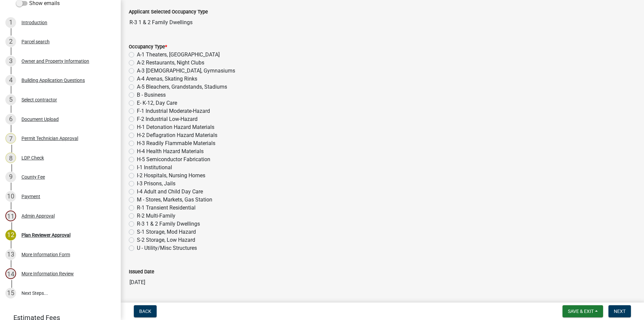
scroll to position [302, 0]
click at [137, 221] on label "R-3 1 & 2 Family Dwellings" at bounding box center [168, 222] width 63 height 8
click at [137, 221] on input "R-3 1 & 2 Family Dwellings" at bounding box center [139, 220] width 4 height 4
radio input "true"
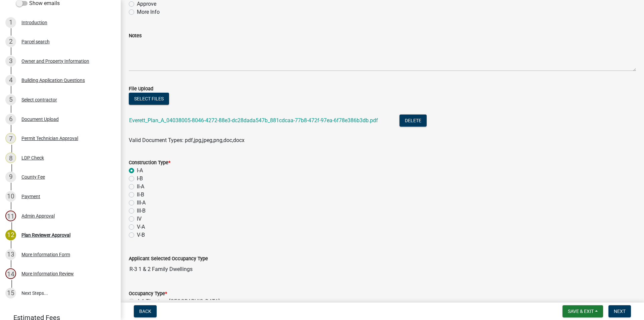
scroll to position [34, 0]
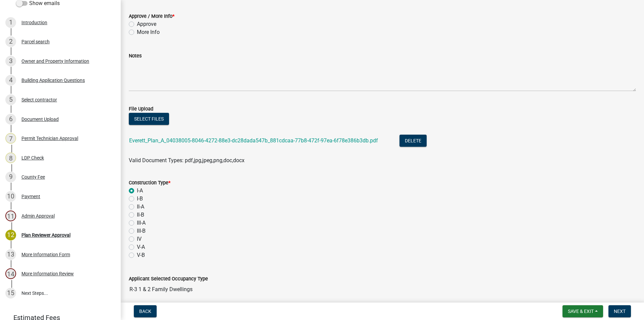
click at [137, 22] on label "Approve" at bounding box center [146, 24] width 19 height 8
click at [137, 22] on input "Approve" at bounding box center [139, 22] width 4 height 4
radio input "true"
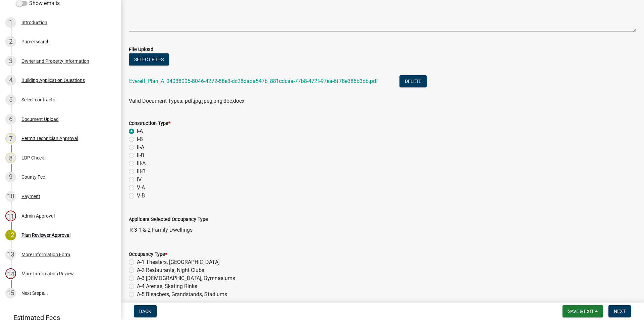
scroll to position [101, 0]
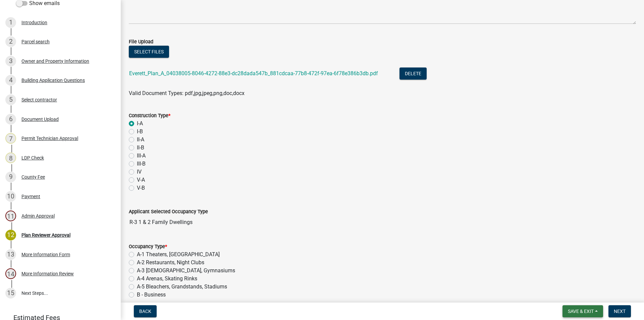
click at [585, 309] on span "Save & Exit" at bounding box center [581, 310] width 26 height 5
click at [572, 293] on button "Save & Exit" at bounding box center [577, 294] width 54 height 16
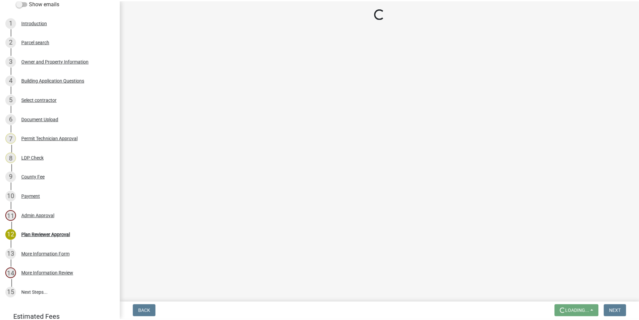
scroll to position [0, 0]
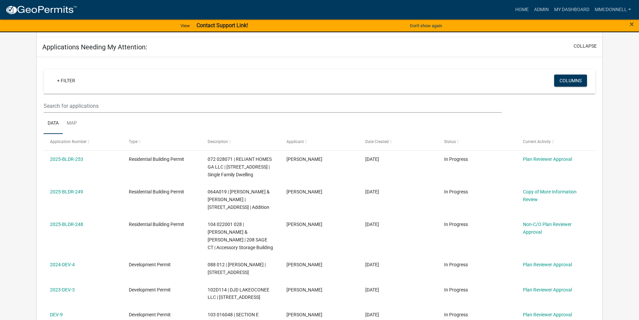
scroll to position [101, 0]
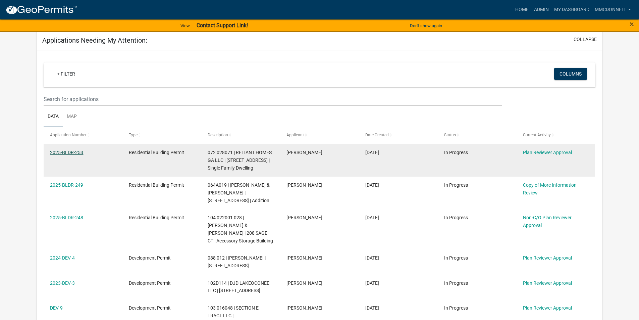
click at [68, 151] on link "2025-BLDR-253" at bounding box center [66, 152] width 33 height 5
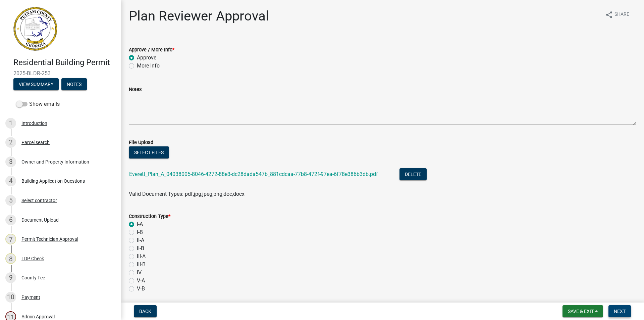
click at [618, 308] on span "Next" at bounding box center [620, 310] width 12 height 5
click at [618, 311] on span "Next" at bounding box center [620, 310] width 12 height 5
click at [584, 308] on span "Save & Exit" at bounding box center [581, 310] width 26 height 5
click at [575, 293] on button "Save & Exit" at bounding box center [577, 294] width 54 height 16
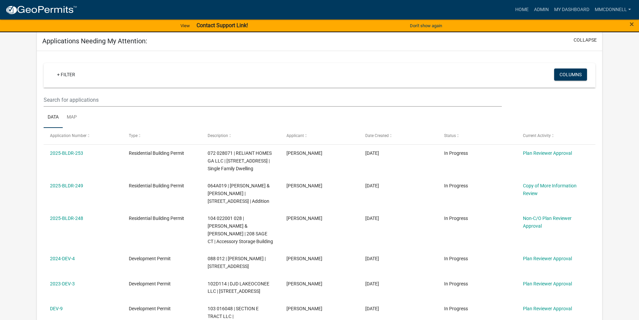
scroll to position [101, 0]
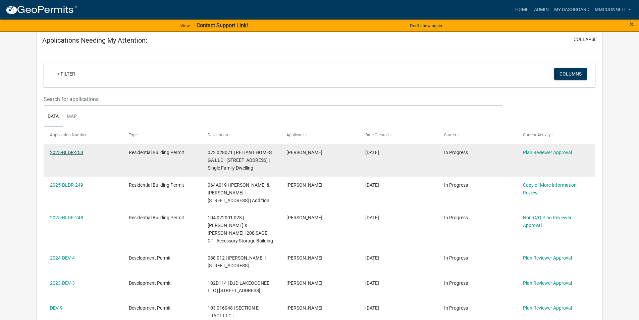
click at [80, 153] on link "2025-BLDR-253" at bounding box center [66, 152] width 33 height 5
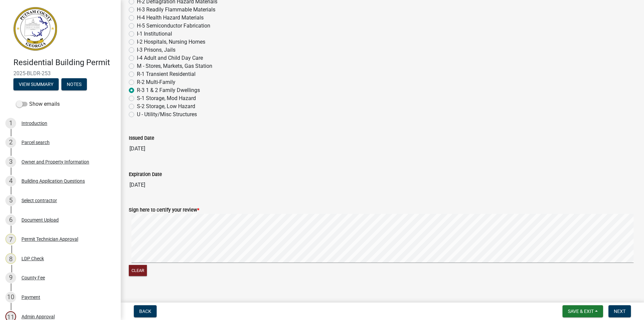
scroll to position [444, 0]
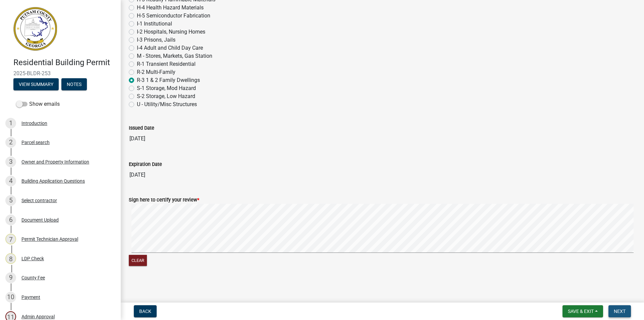
click at [616, 309] on span "Next" at bounding box center [620, 310] width 12 height 5
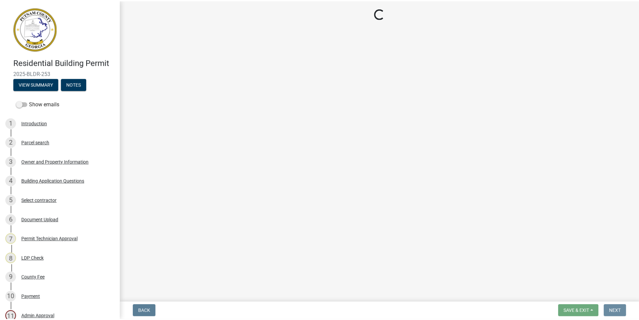
scroll to position [0, 0]
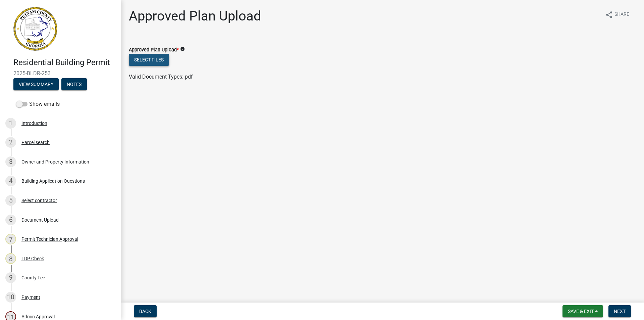
click at [156, 60] on button "Select files" at bounding box center [149, 60] width 40 height 12
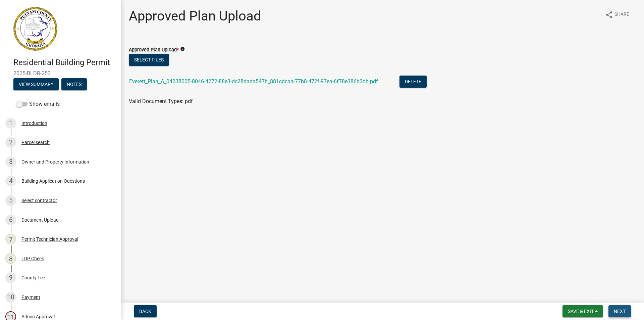
click at [619, 309] on span "Next" at bounding box center [620, 310] width 12 height 5
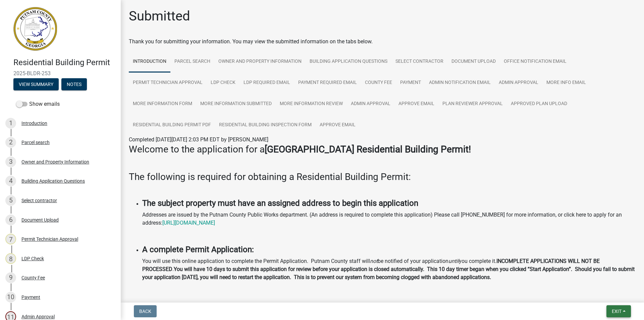
click at [614, 310] on span "Exit" at bounding box center [617, 310] width 10 height 5
click at [584, 290] on button "Save & Exit" at bounding box center [604, 294] width 54 height 16
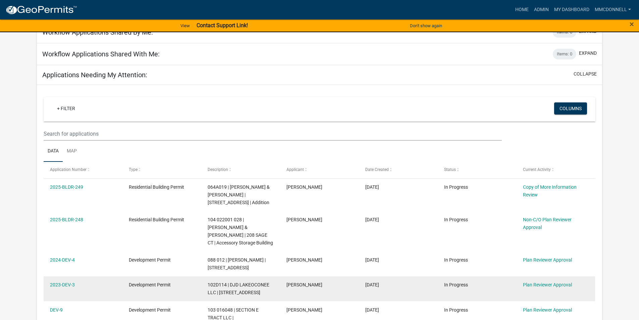
scroll to position [101, 0]
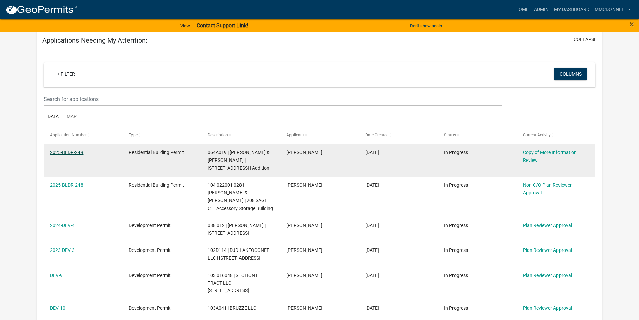
click at [68, 153] on link "2025-BLDR-249" at bounding box center [66, 152] width 33 height 5
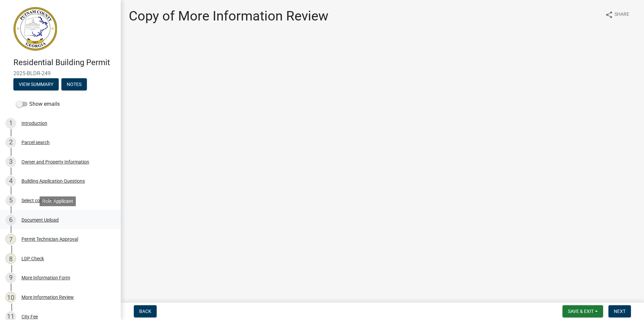
click at [27, 218] on div "Document Upload" at bounding box center [39, 219] width 37 height 5
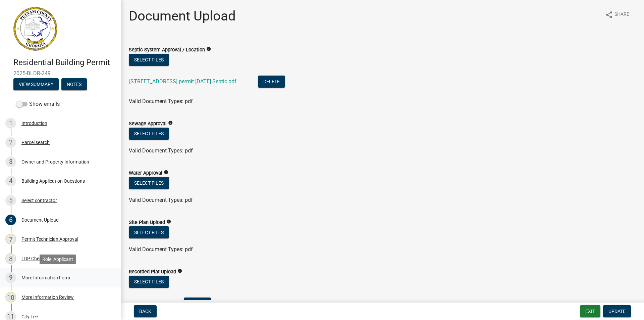
click at [11, 275] on div "9" at bounding box center [10, 277] width 11 height 11
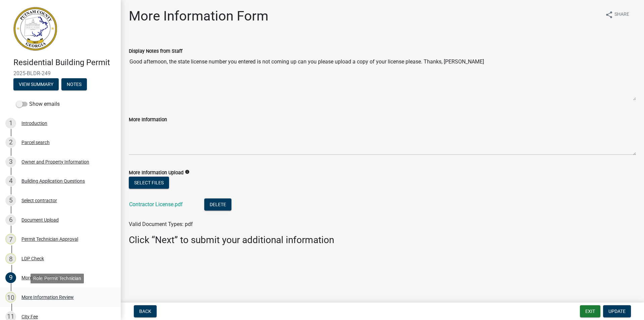
click at [12, 297] on div "10" at bounding box center [10, 297] width 11 height 11
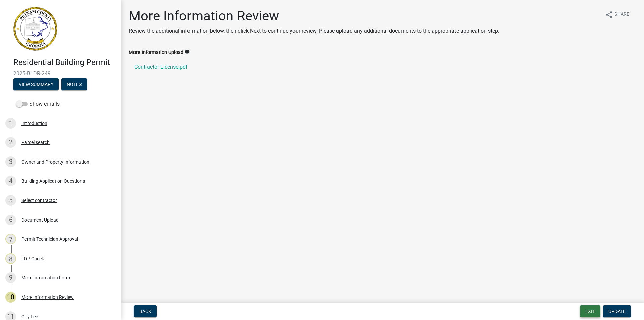
click at [592, 309] on button "Exit" at bounding box center [590, 311] width 20 height 12
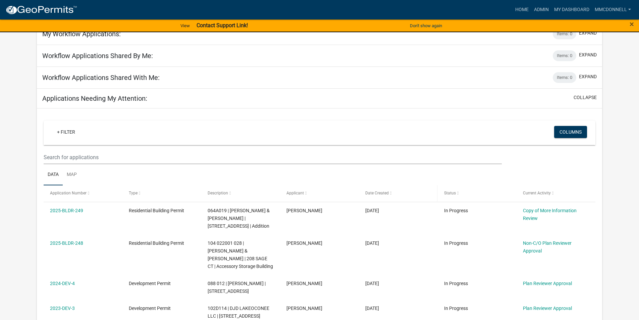
scroll to position [67, 0]
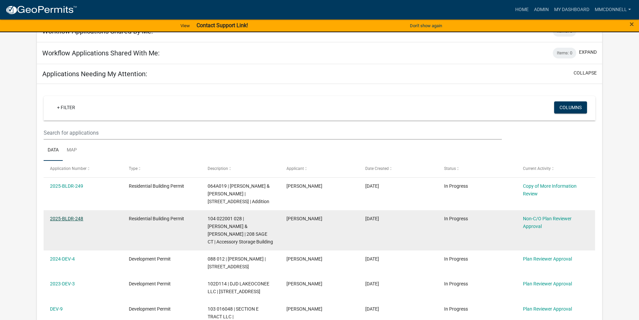
click at [66, 216] on link "2025-BLDR-248" at bounding box center [66, 218] width 33 height 5
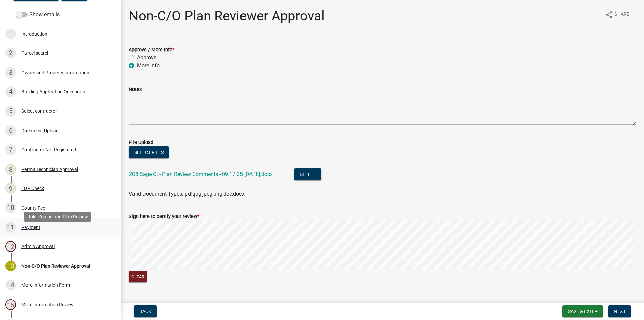
scroll to position [101, 0]
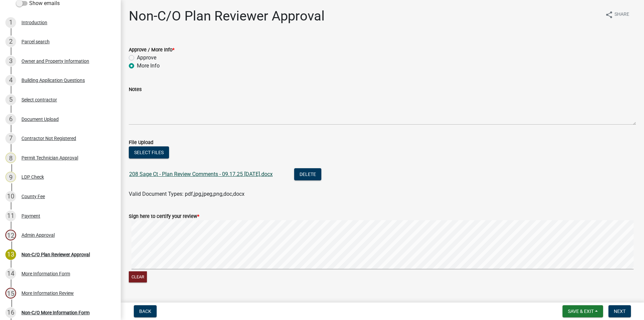
click at [194, 173] on link "208 Sage Ct - Plan Review Comments - 09.17.25 [DATE].docx" at bounding box center [201, 174] width 144 height 6
click at [583, 306] on button "Save & Exit" at bounding box center [583, 311] width 41 height 12
click at [567, 295] on button "Save & Exit" at bounding box center [577, 294] width 54 height 16
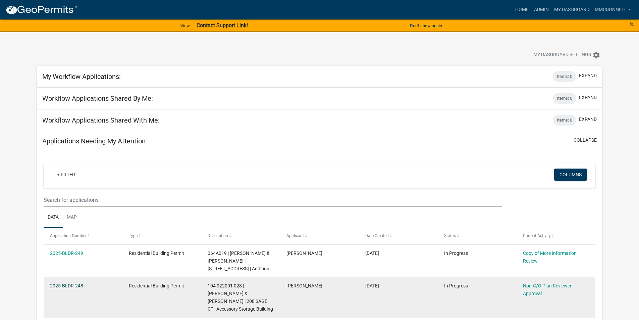
click at [66, 283] on link "2025-BLDR-248" at bounding box center [66, 285] width 33 height 5
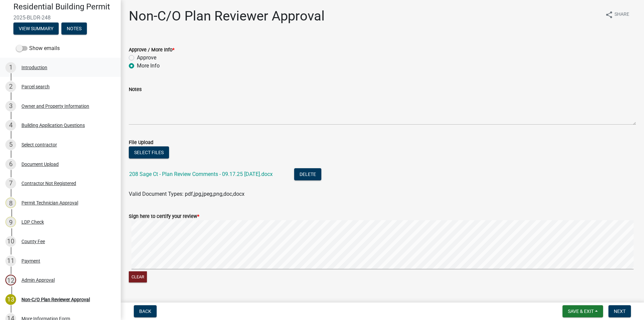
scroll to position [67, 0]
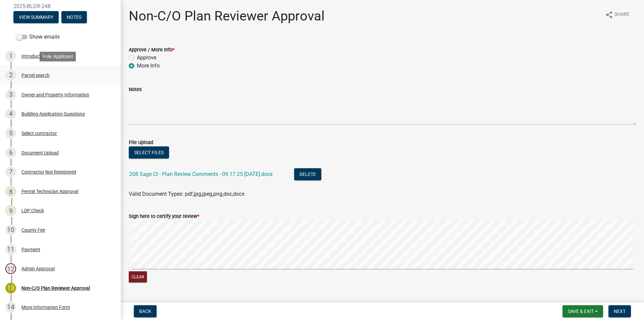
click at [12, 73] on div "2" at bounding box center [10, 75] width 11 height 11
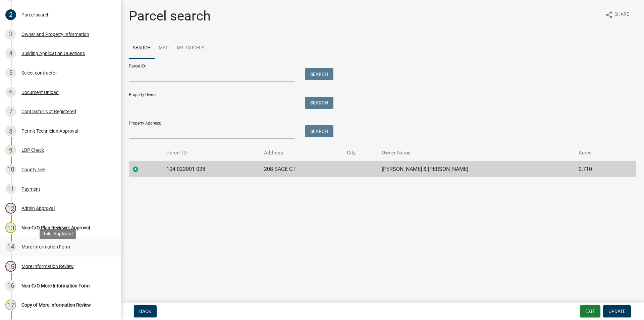
scroll to position [168, 0]
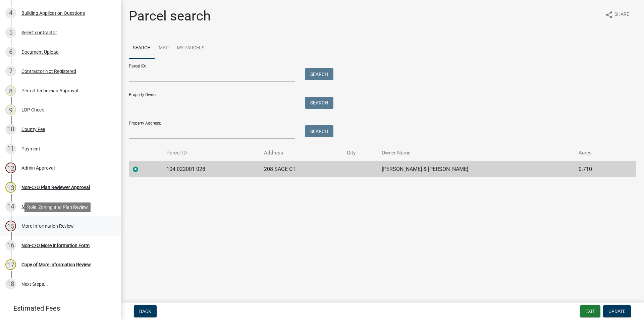
click at [11, 225] on div "15" at bounding box center [10, 225] width 11 height 11
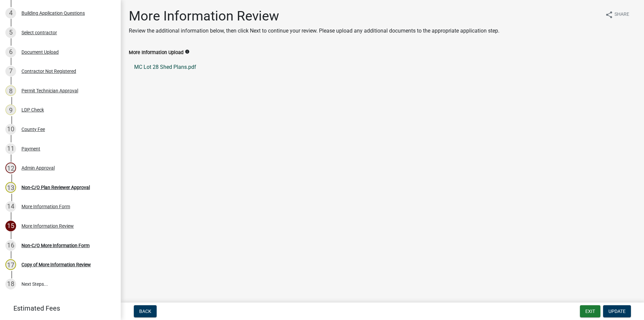
click at [160, 68] on link "MC Lot 28 Shed Plans.pdf" at bounding box center [382, 67] width 507 height 16
click at [29, 206] on div "More Information Form" at bounding box center [45, 206] width 49 height 5
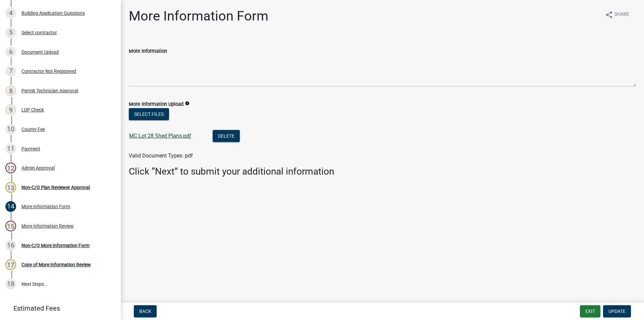
click at [179, 135] on link "MC Lot 28 Shed Plans.pdf" at bounding box center [160, 136] width 62 height 6
click at [34, 166] on div "Admin Approval" at bounding box center [37, 167] width 33 height 5
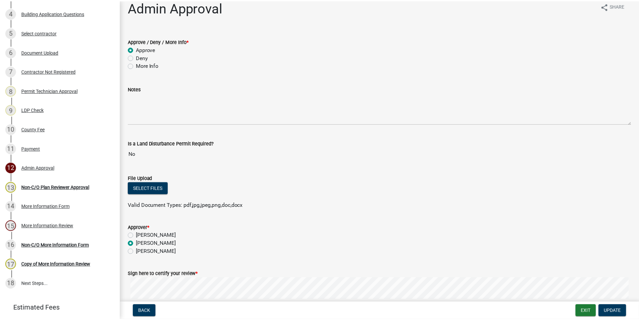
scroll to position [0, 0]
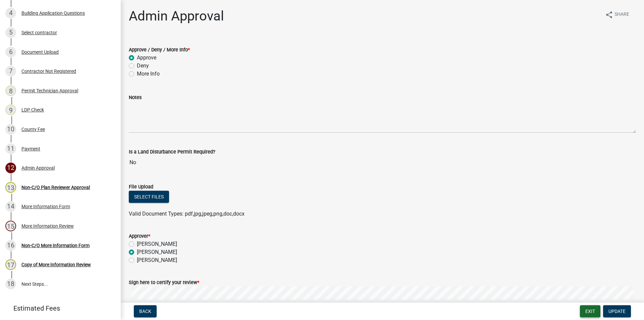
click at [590, 309] on button "Exit" at bounding box center [590, 311] width 20 height 12
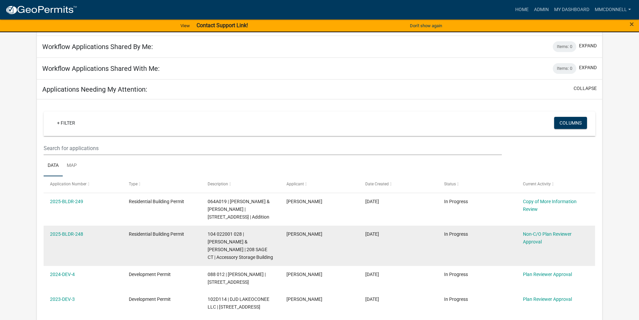
scroll to position [67, 0]
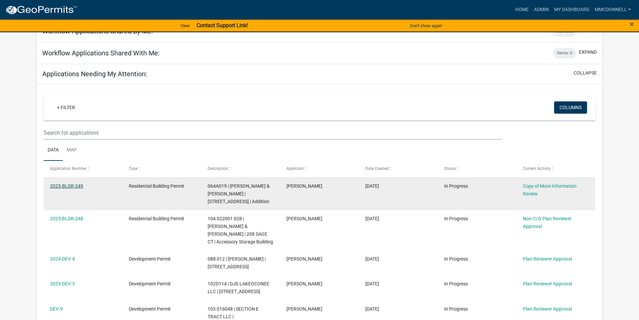
click at [71, 185] on link "2025-BLDR-249" at bounding box center [66, 185] width 33 height 5
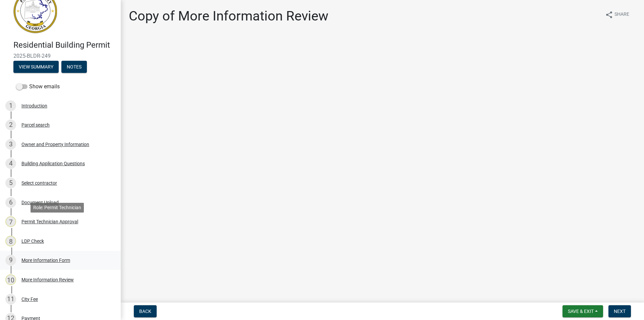
scroll to position [34, 0]
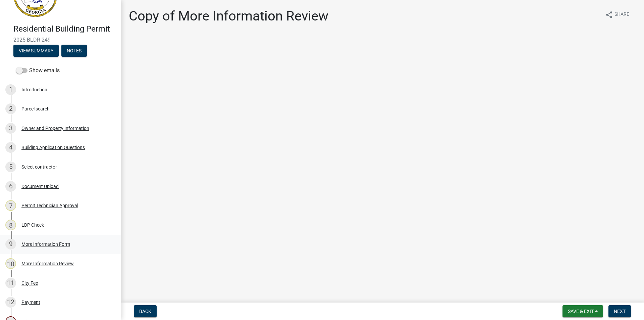
click at [11, 242] on div "9" at bounding box center [10, 244] width 11 height 11
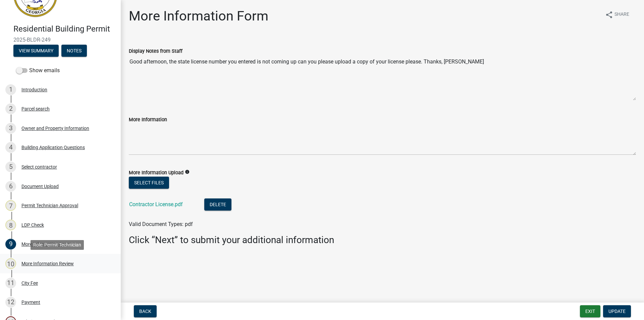
click at [9, 260] on div "10" at bounding box center [10, 263] width 11 height 11
